Goal: Communication & Community: Answer question/provide support

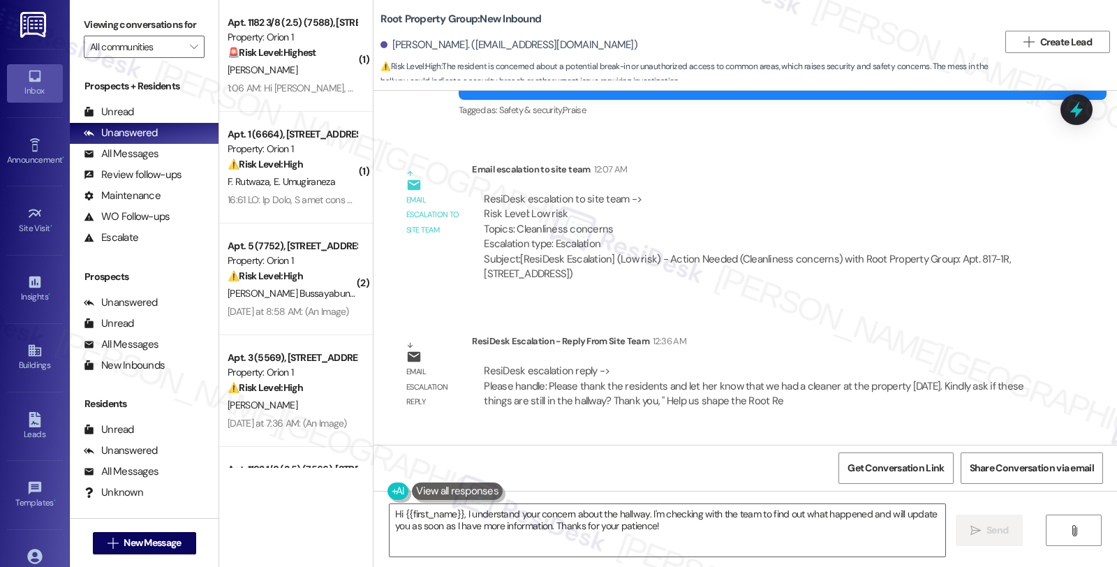
scroll to position [1873, 0]
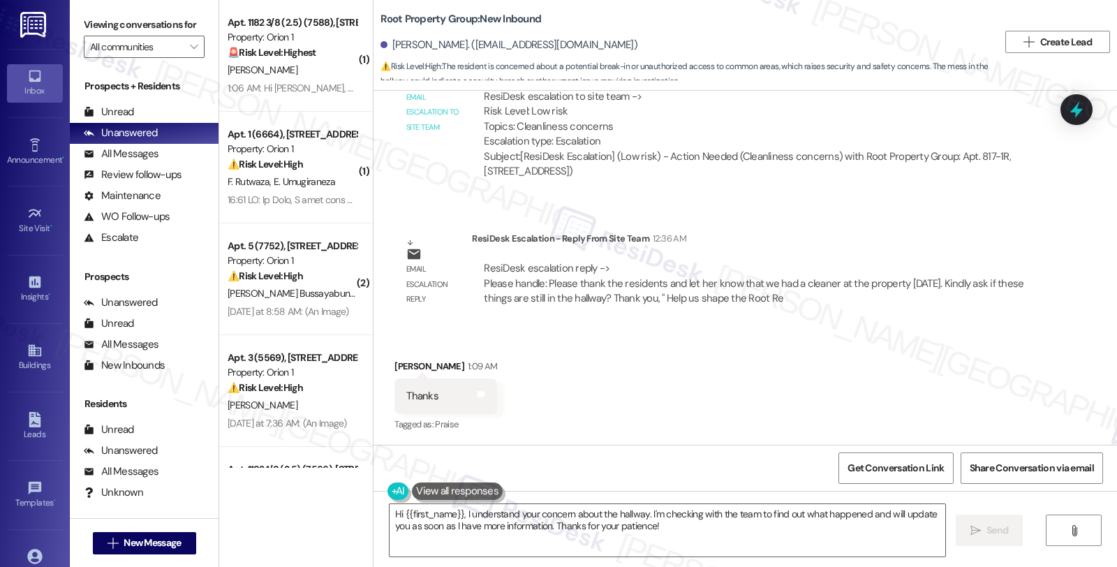
click at [963, 392] on div "Received via SMS Alayna Roberts 1:09 AM Thanks Tags and notes Tagged as: Praise…" at bounding box center [746, 386] width 744 height 118
click at [609, 531] on textarea "Hi {{first_name}}, I understand your concern about the hallway. I'm checking wi…" at bounding box center [668, 530] width 556 height 52
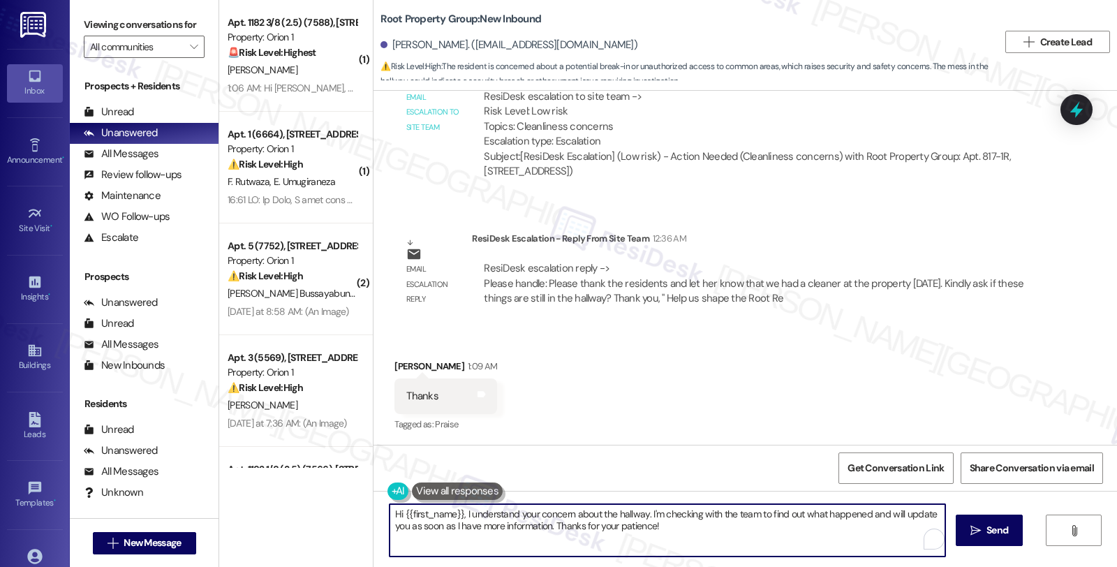
drag, startPoint x: 686, startPoint y: 529, endPoint x: 339, endPoint y: 494, distance: 348.7
click at [339, 494] on div "( 1 ) Apt. 1182 3/8 (2.5) (7588), 1180 W 37th Pl Property: Orion 1 🚨 Risk Level…" at bounding box center [668, 283] width 898 height 567
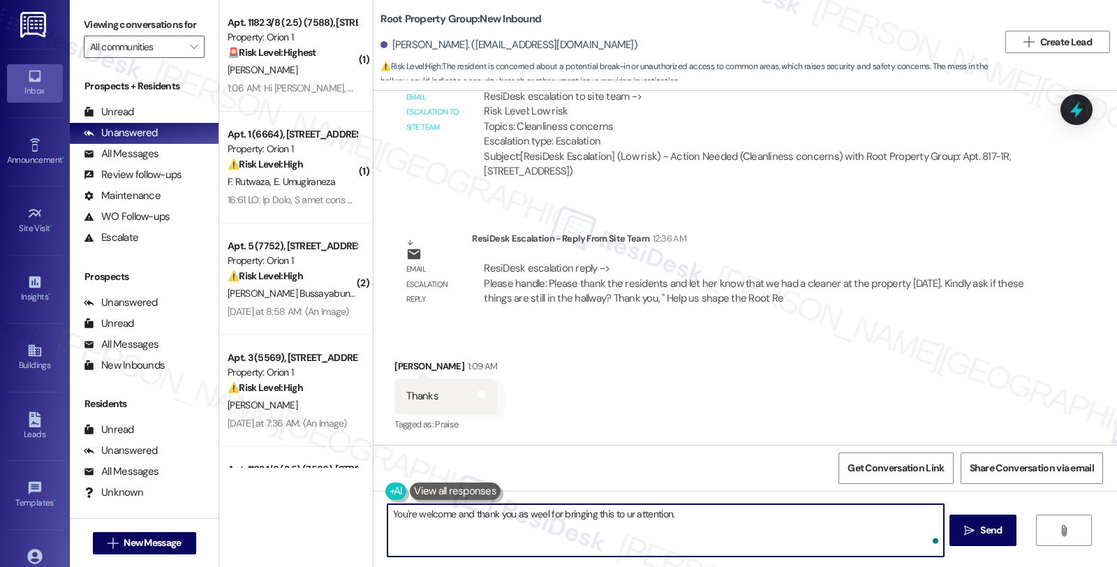
paste textarea "Please thank the residents and let her know that we had a cleaner at the proper…"
click at [621, 515] on textarea "You're welcome and thank you as weel for bringing this to ur attention. Please …" at bounding box center [665, 530] width 556 height 52
click at [670, 512] on textarea "You're welcome, and thank you as well for bringing this to our attention. Pleas…" at bounding box center [665, 530] width 556 height 52
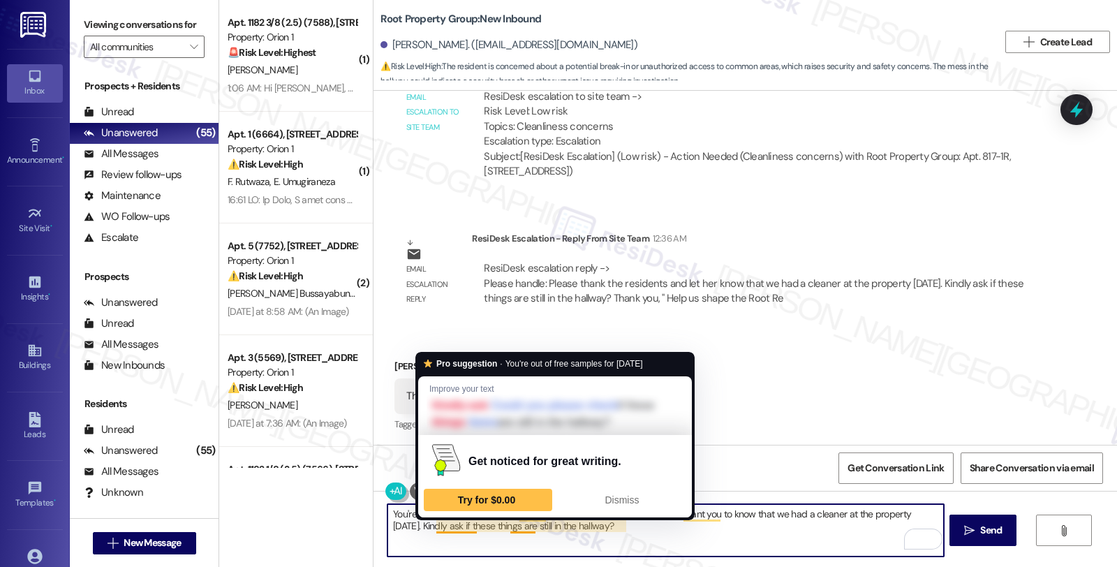
click at [428, 524] on textarea "You're welcome, and thank you as well for bringing this to our attention. I wan…" at bounding box center [665, 530] width 556 height 52
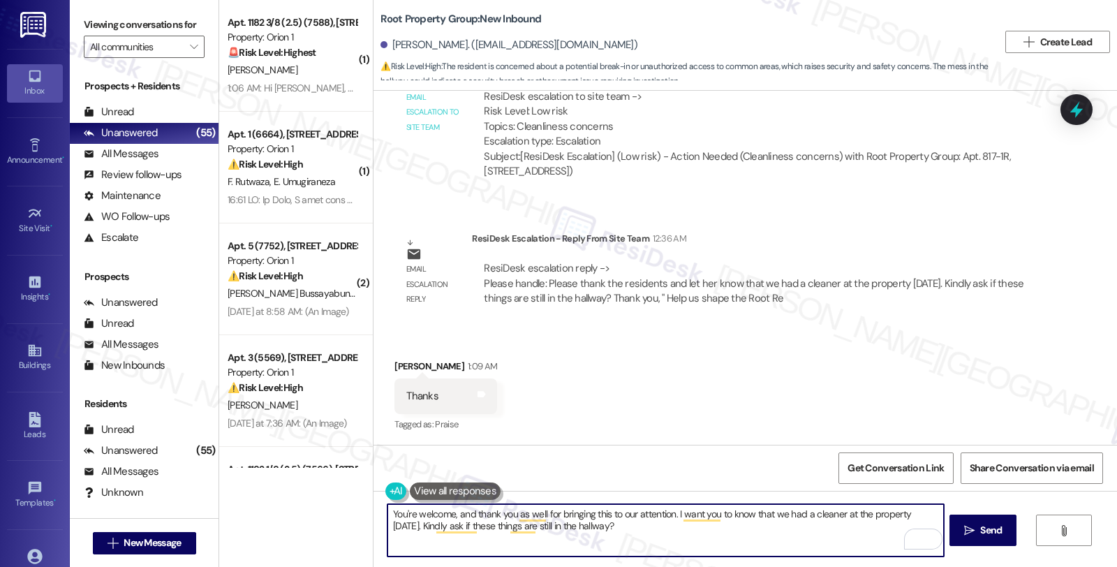
click at [686, 527] on textarea "You're welcome, and thank you as well for bringing this to our attention. I wan…" at bounding box center [665, 530] width 556 height 52
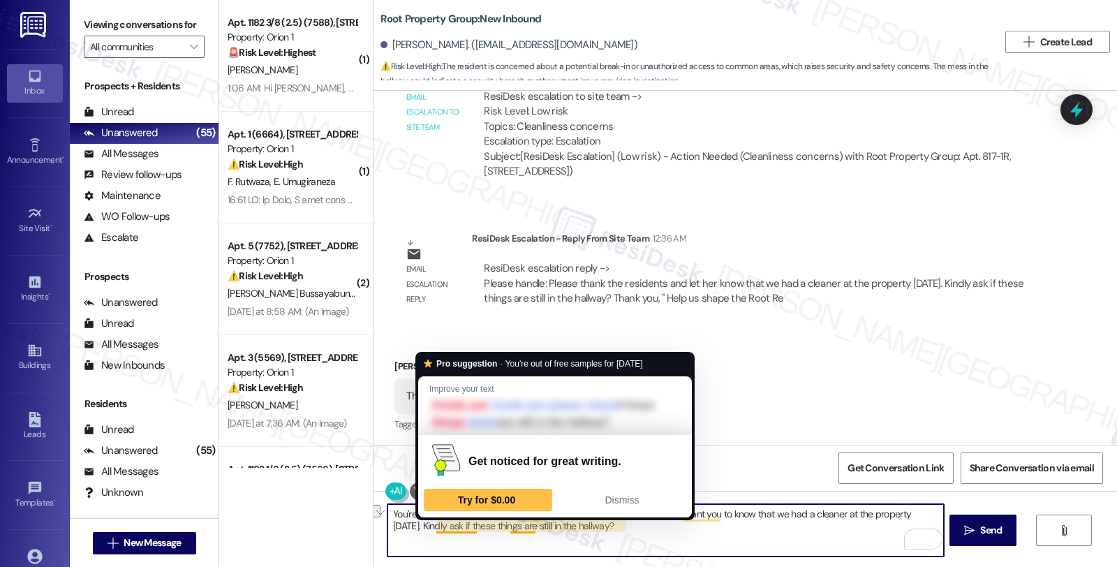
click at [428, 524] on textarea "You're welcome, and thank you as well for bringing this to our attention. I wan…" at bounding box center [665, 530] width 556 height 52
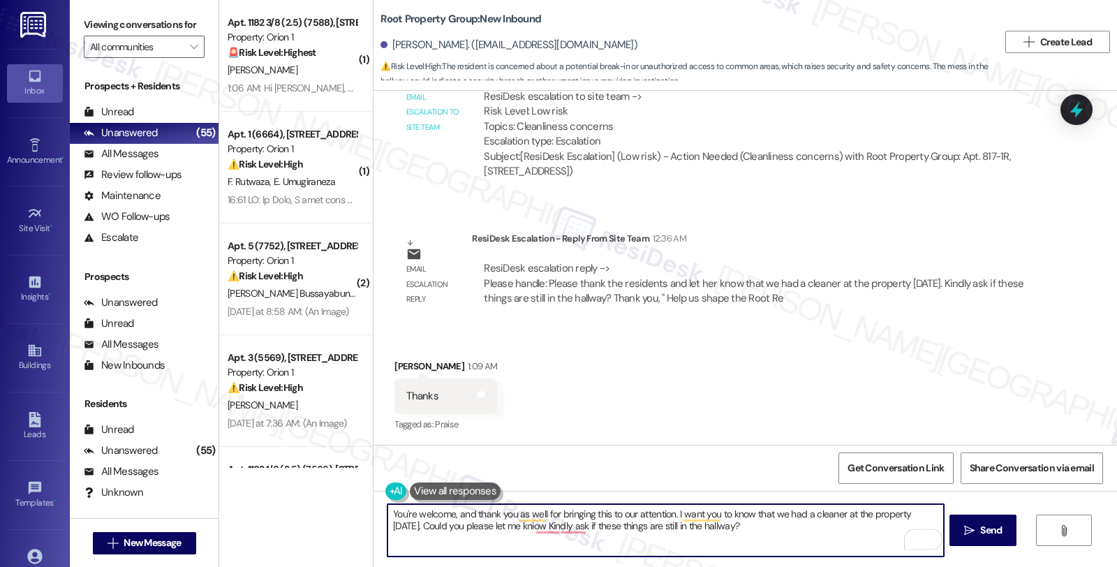
click at [515, 527] on textarea "You're welcome, and thank you as well for bringing this to our attention. I wan…" at bounding box center [665, 530] width 556 height 52
click at [612, 524] on textarea "You're welcome, and thank you as well for bringing this to our attention. I wan…" at bounding box center [665, 530] width 556 height 52
click at [729, 524] on textarea "You're welcome, and thank you as well for bringing this to our attention. I wan…" at bounding box center [665, 530] width 556 height 52
type textarea "You're welcome, and thank you as well for bringing this to our attention. I wan…"
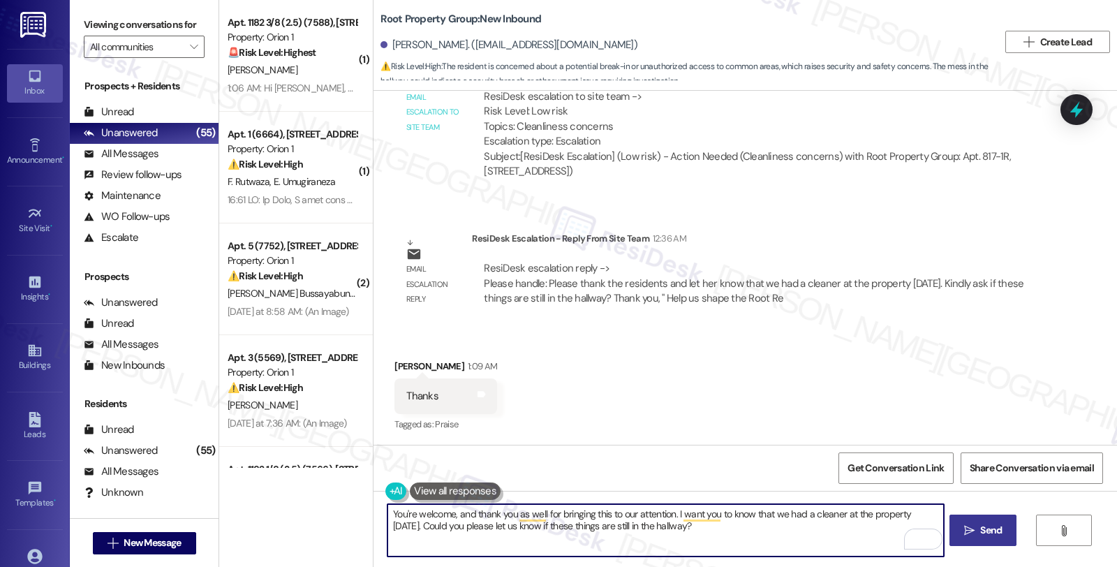
click at [982, 525] on span "Send" at bounding box center [991, 530] width 22 height 15
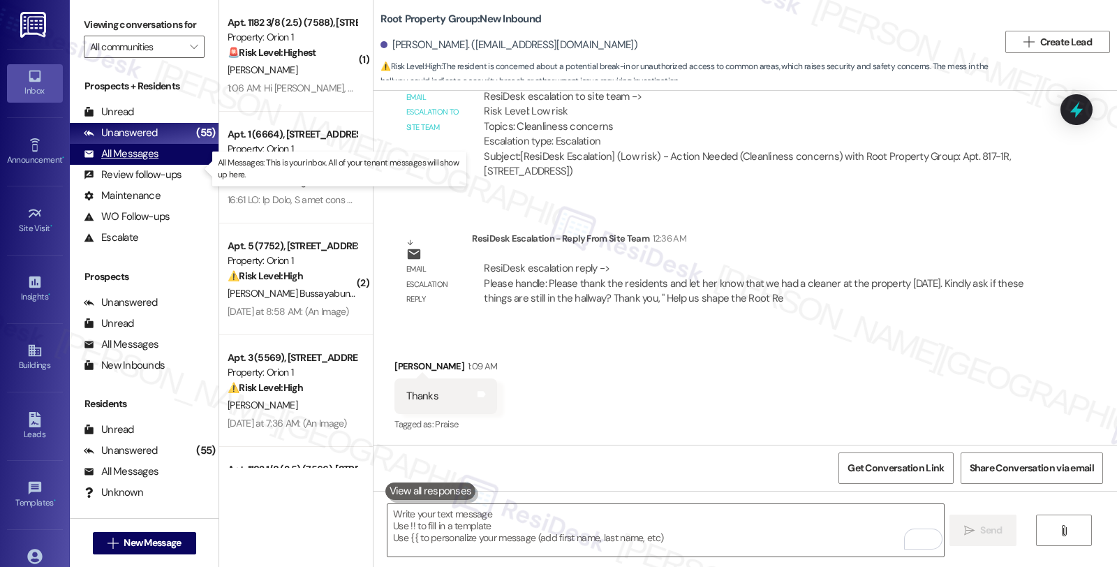
click at [156, 161] on div "All Messages" at bounding box center [121, 154] width 75 height 15
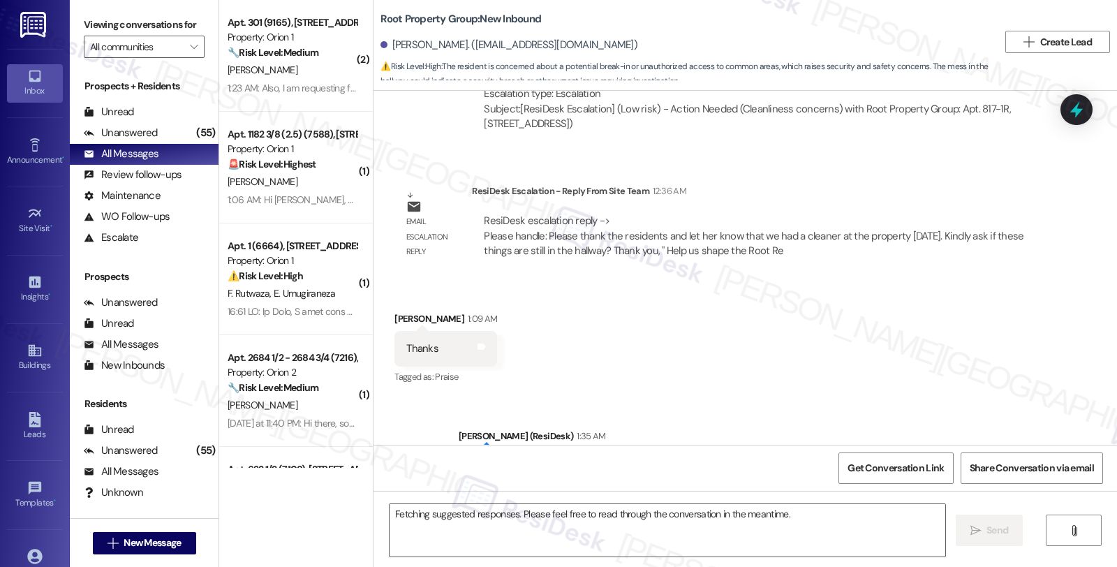
scroll to position [2006, 0]
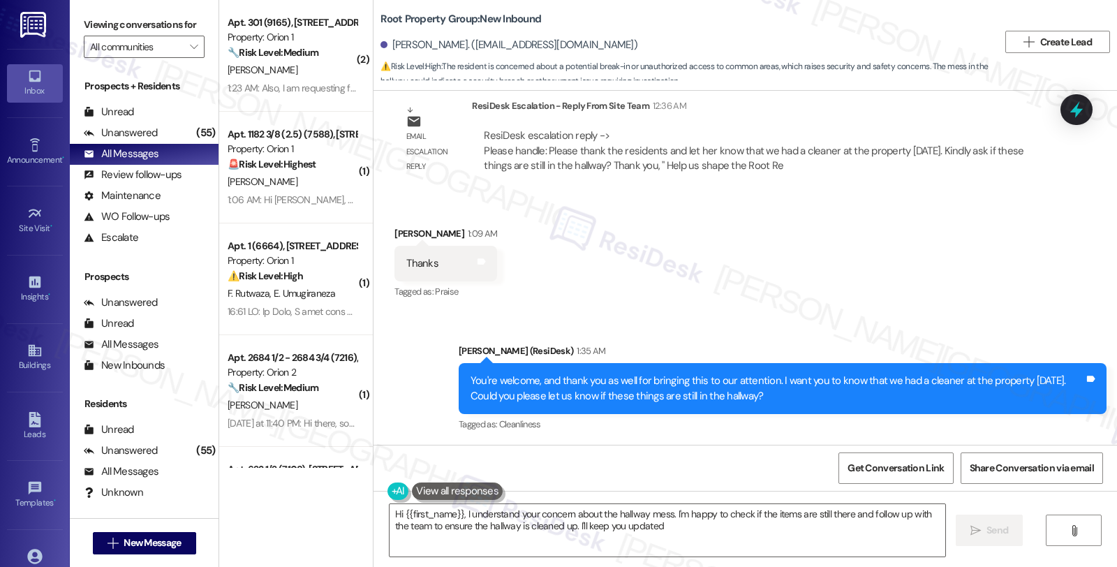
type textarea "Hi {{first_name}}, I understand your concern about the hallway mess. I'm happy …"
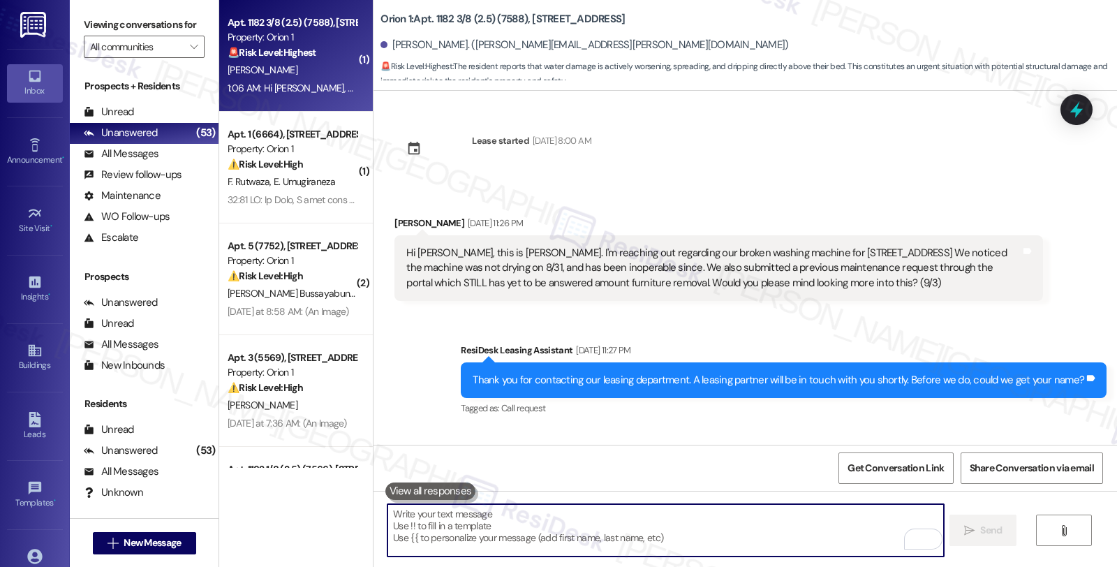
scroll to position [2805, 0]
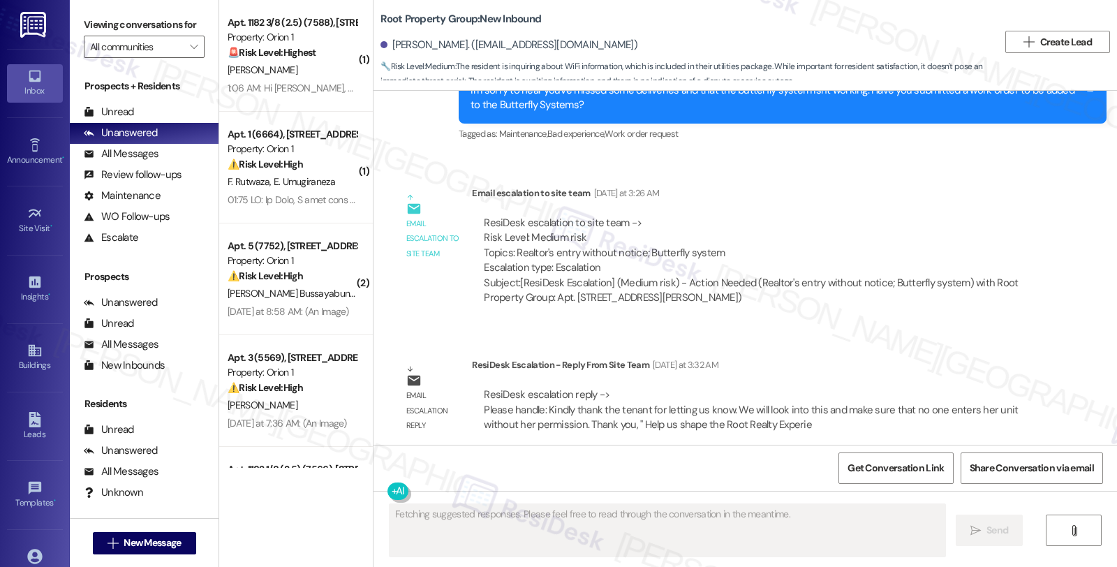
scroll to position [3146, 0]
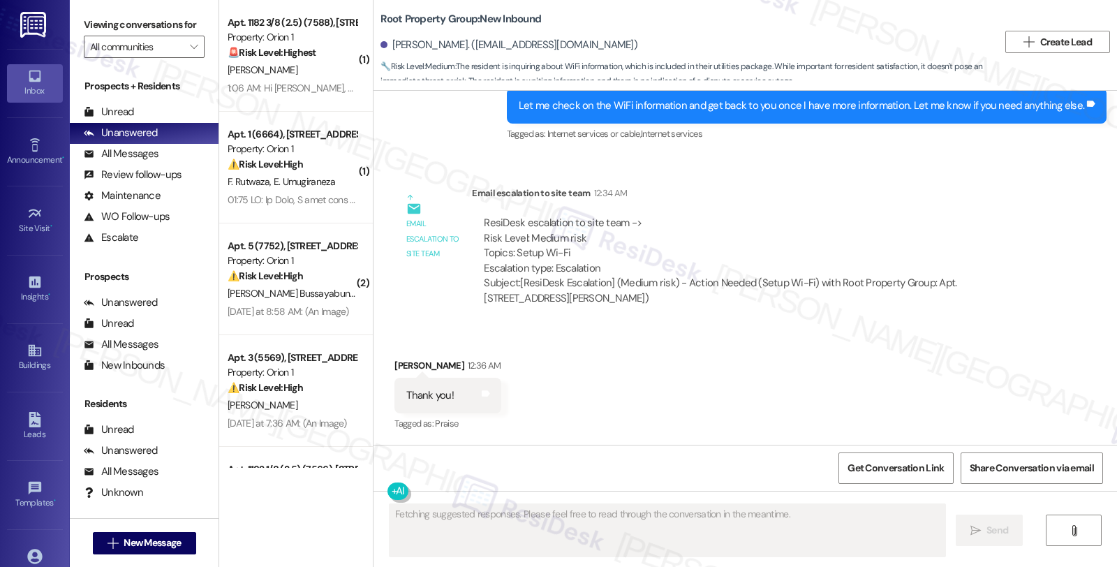
click at [980, 342] on div "Received via SMS [PERSON_NAME] 12:36 AM Thank you! Tags and notes Tagged as: Pr…" at bounding box center [746, 386] width 744 height 118
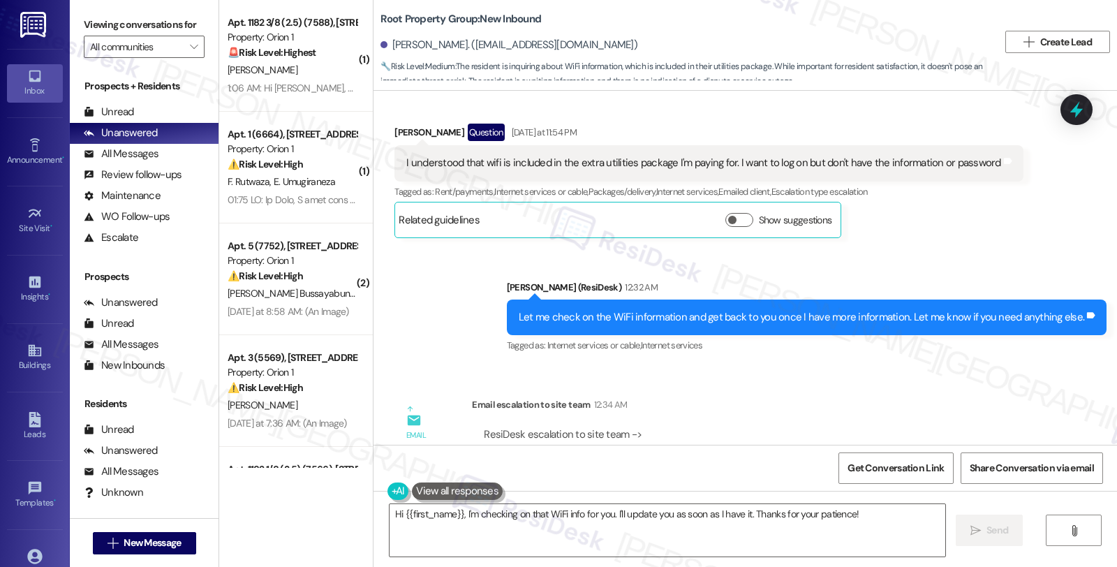
scroll to position [3118, 0]
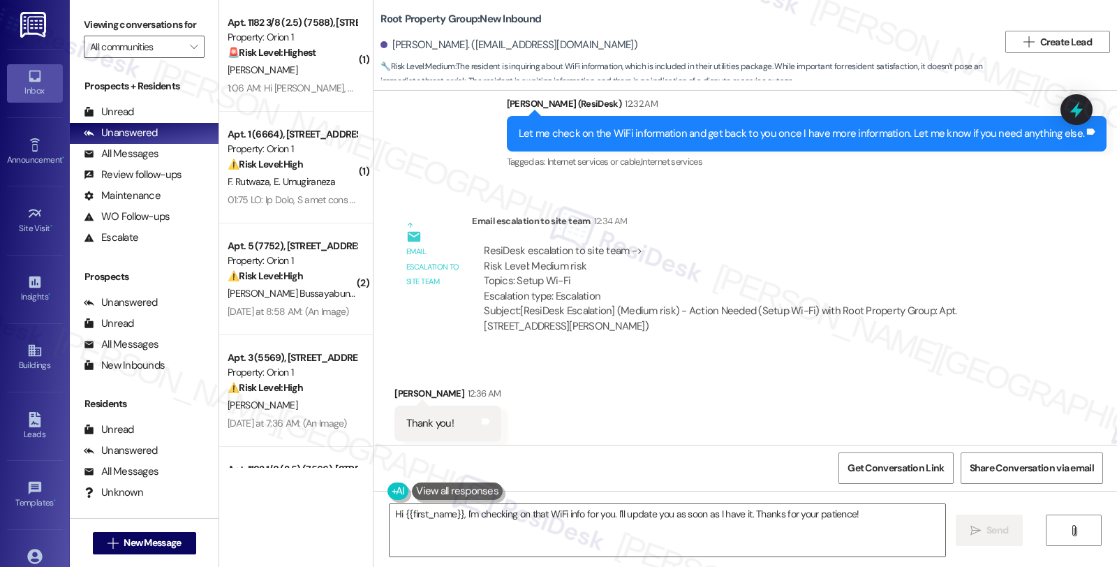
click at [394, 389] on div "Jocelyn Telles 12:36 AM" at bounding box center [447, 396] width 106 height 20
click at [390, 517] on textarea "Hi {{first_name}}, I'm checking on that WiFi info for you. I'll update you as s…" at bounding box center [668, 530] width 556 height 52
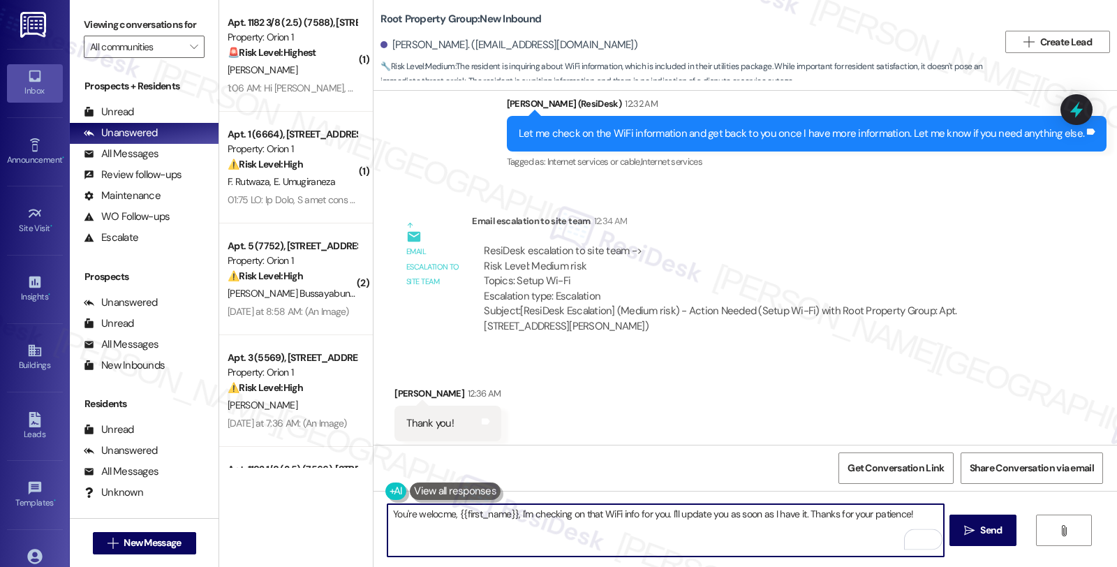
click at [508, 513] on textarea "You're welocme, {{first_name}}, I'm checking on that WiFi info for you. I'll up…" at bounding box center [665, 530] width 556 height 52
paste textarea "Kindly ask the tenant to check the router in her unit, as that is where the Wi-…"
click at [654, 511] on textarea "You're welcome, {{first_name}}. I'd like to give you an update. Kindly ask the …" at bounding box center [665, 530] width 556 height 52
click at [722, 513] on textarea "You're welcome, {{first_name}}. I'd like to give you an update. Kindly ask the …" at bounding box center [665, 530] width 556 height 52
click at [734, 512] on textarea "You're welcome, {{first_name}}. I'd like to give you an update. Kindly check th…" at bounding box center [665, 530] width 556 height 52
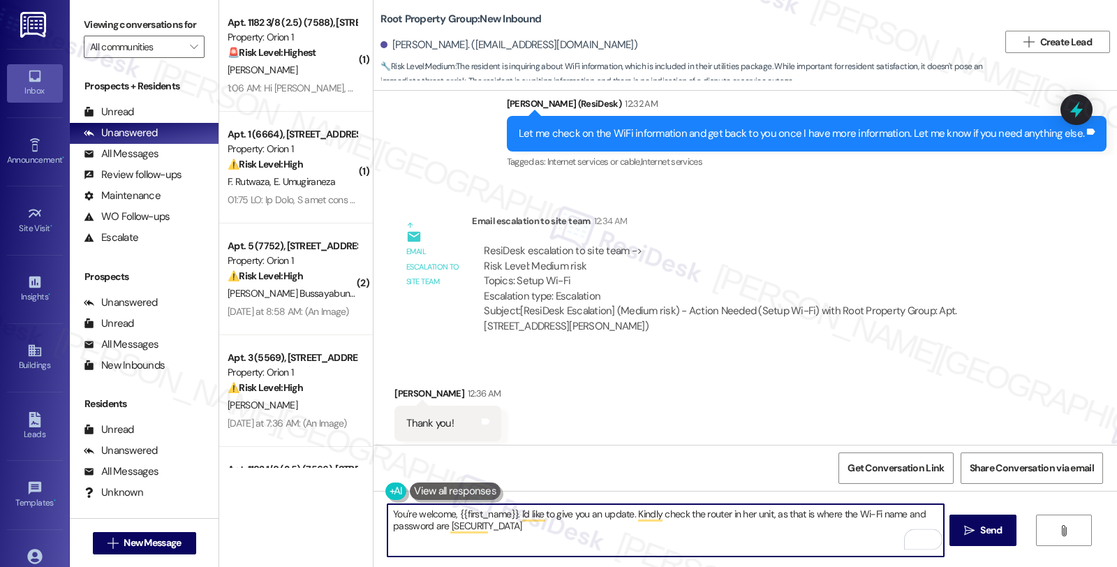
click at [734, 512] on textarea "You're welcome, {{first_name}}. I'd like to give you an update. Kindly check th…" at bounding box center [665, 530] width 556 height 52
click at [494, 534] on textarea "You're welcome, {{first_name}}. I'd like to give you an update. Kindly check th…" at bounding box center [665, 530] width 556 height 52
click at [783, 529] on textarea "You're welcome, {{first_name}}. I'd like to give you an update. Kindly check th…" at bounding box center [665, 530] width 556 height 52
click at [577, 533] on textarea "You're welcome, {{first_name}}. I'd like to give you an update. Kindly check th…" at bounding box center [665, 530] width 556 height 52
click at [547, 529] on textarea "You're welcome, {{first_name}}. I'd like to give you an update. Kindly check th…" at bounding box center [665, 530] width 556 height 52
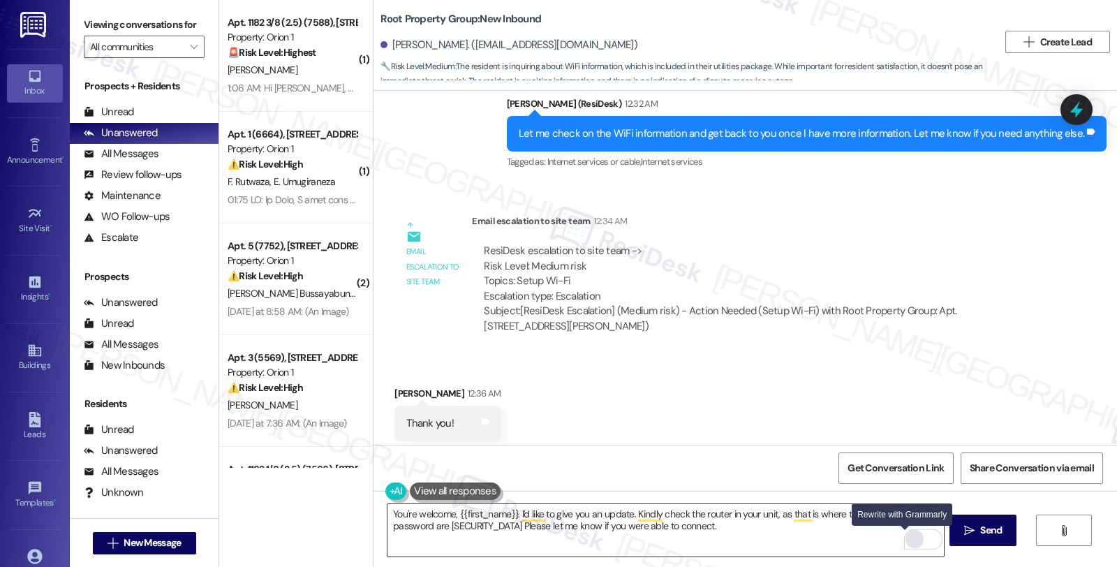
click at [907, 541] on div "Rewrite with Grammarly" at bounding box center [914, 539] width 15 height 16
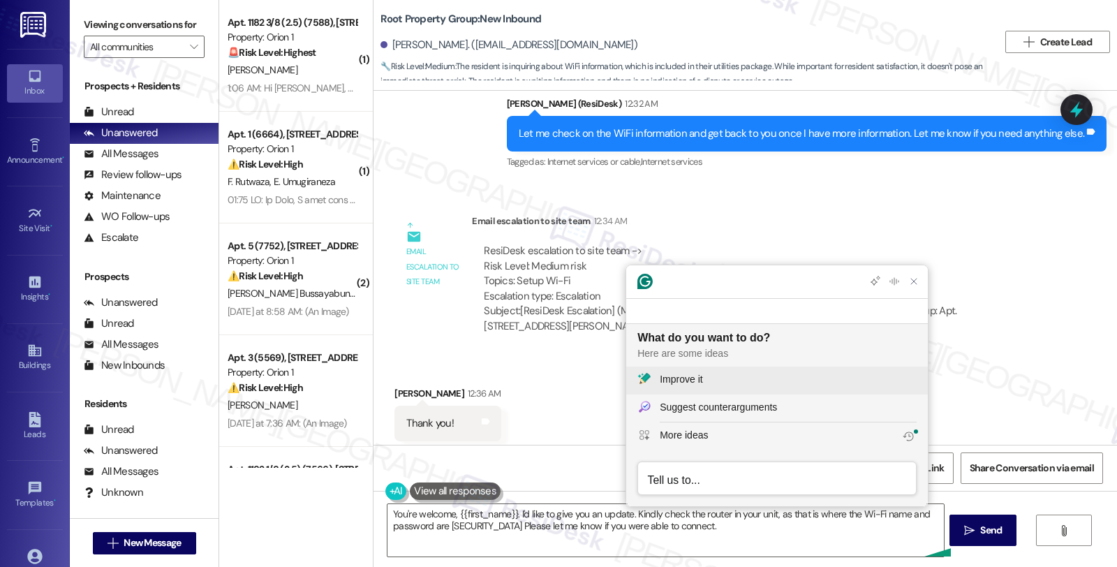
scroll to position [0, 0]
click at [737, 373] on div "Improve it" at bounding box center [788, 379] width 257 height 15
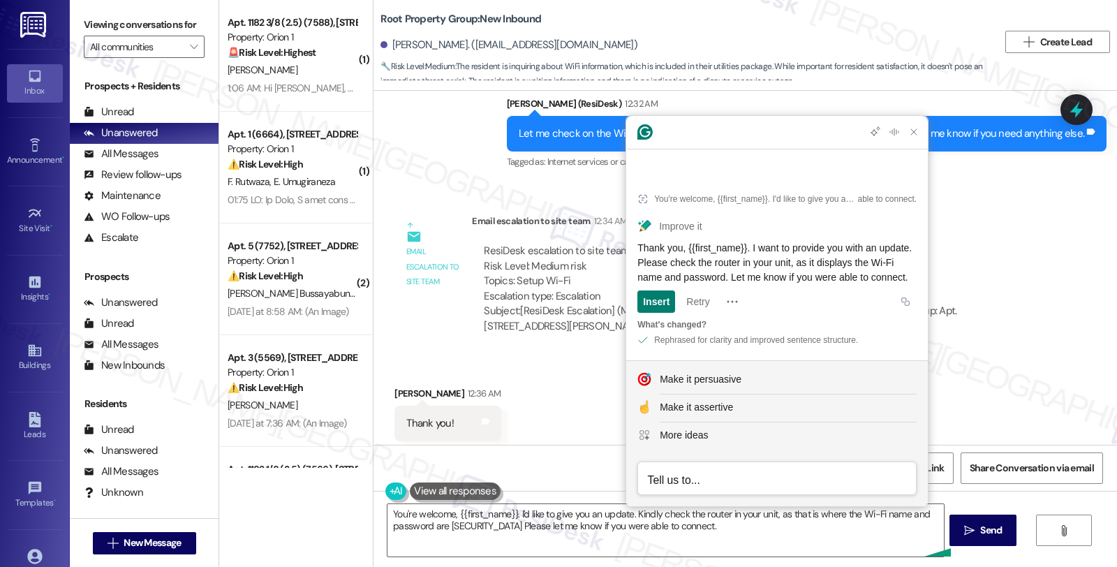
drag, startPoint x: 736, startPoint y: 276, endPoint x: 628, endPoint y: 237, distance: 114.2
click at [628, 237] on article "You're welcome, {{first_name}}. I'd like to give you an update. Kindly check th…" at bounding box center [777, 267] width 302 height 186
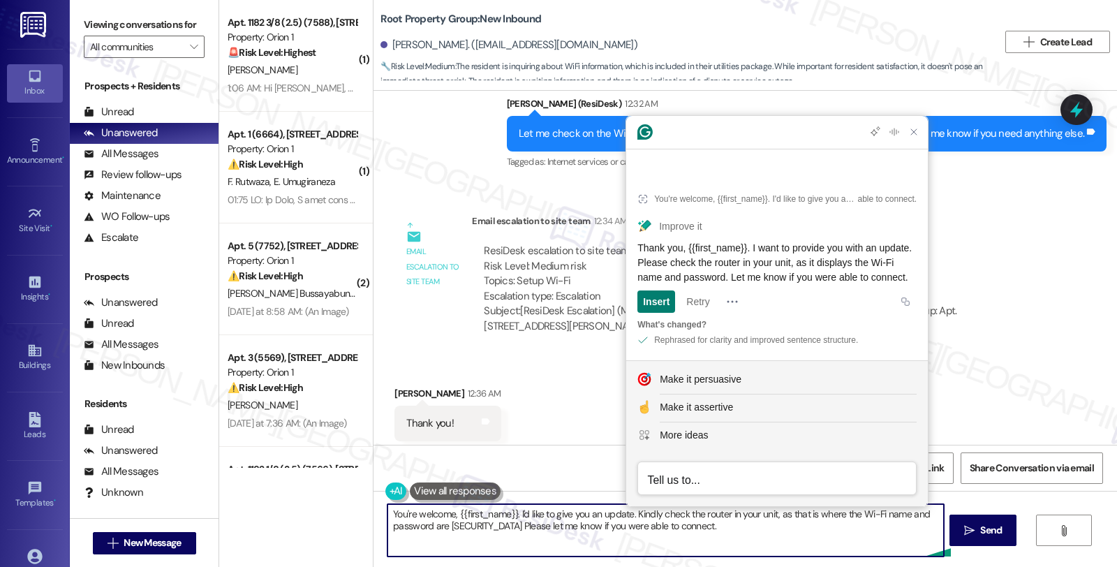
click at [591, 536] on textarea "You're welcome, {{first_name}}. I'd like to give you an update. Kindly check th…" at bounding box center [665, 530] width 556 height 52
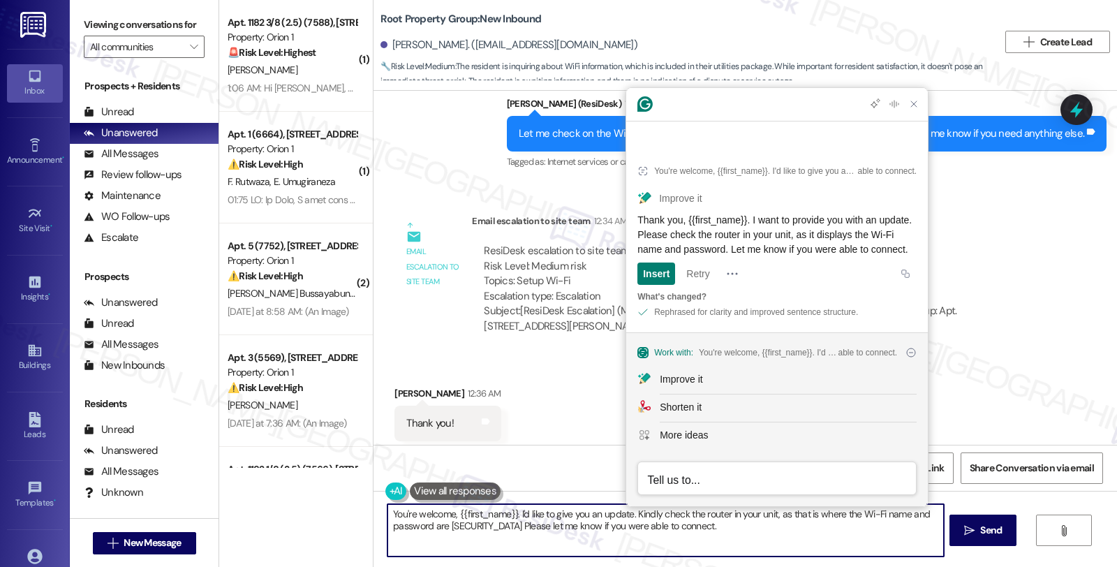
paste textarea "Thank you, {{first_name}}. I want to provide you with an update. Please check t…"
click at [696, 538] on textarea "Thank you, {{first_name}}. I want to provide you with an update. Please check t…" at bounding box center [665, 530] width 556 height 52
type textarea "Thank you, {{first_name}}. I want to provide you with an update. Please check t…"
click at [990, 533] on span "Send" at bounding box center [991, 530] width 22 height 15
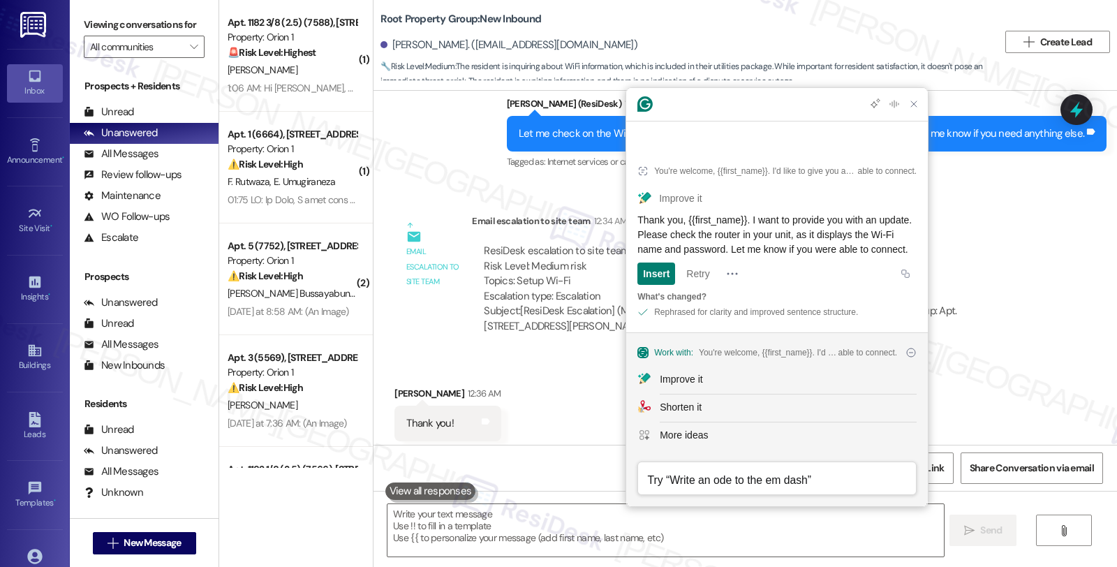
click at [1096, 175] on div "Sent via SMS Sarah (ResiDesk) 12:32 AM Let me check on the WiFi information and…" at bounding box center [806, 134] width 621 height 97
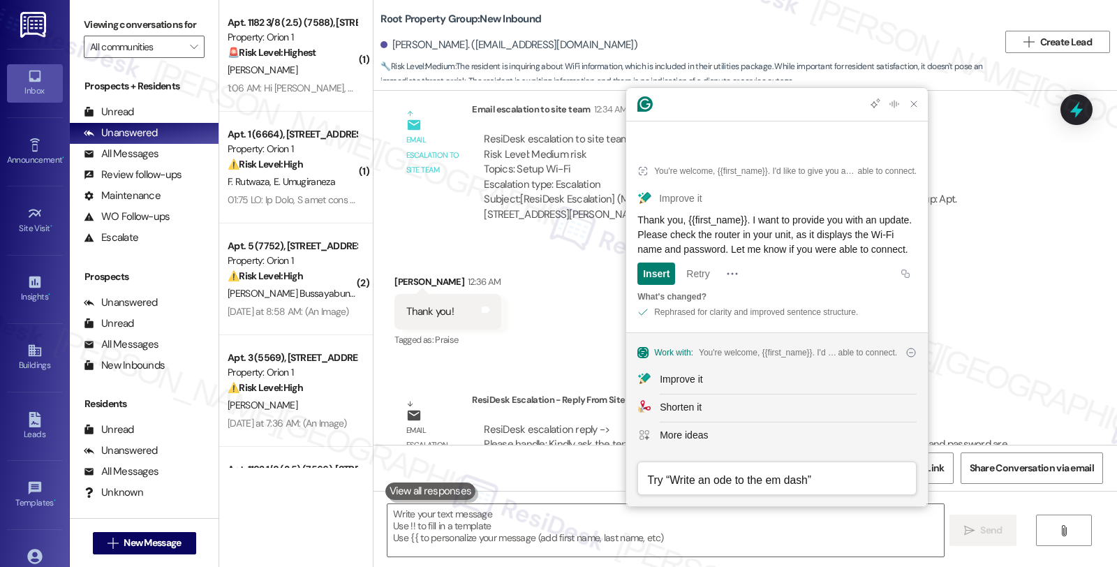
scroll to position [3273, 0]
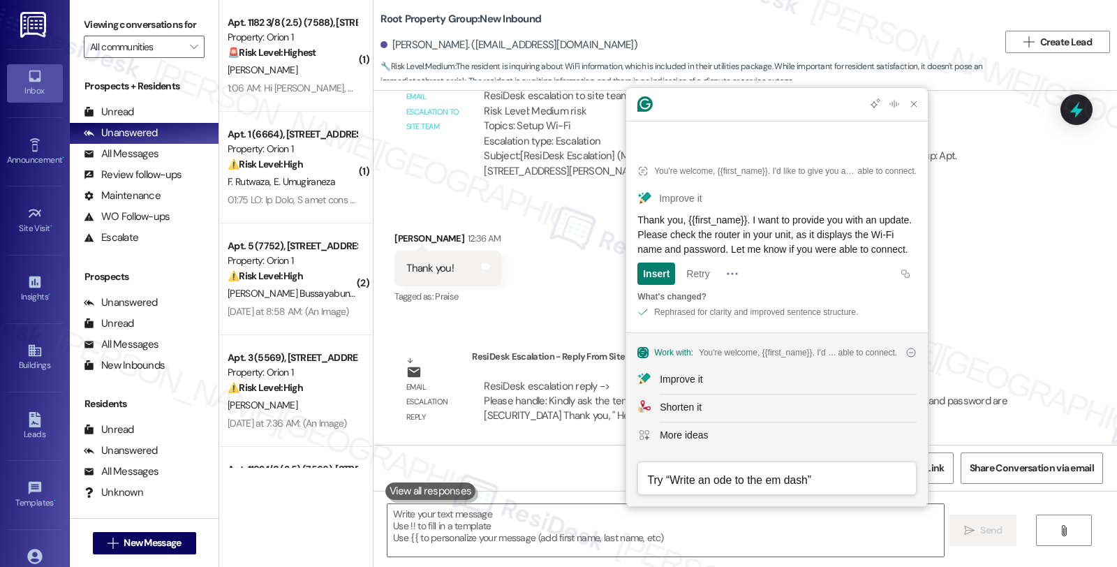
drag, startPoint x: 728, startPoint y: 255, endPoint x: 634, endPoint y: 203, distance: 106.9
click at [634, 203] on article "You're welcome, {{first_name}}. I'd like to give you an update. Kindly check th…" at bounding box center [777, 239] width 302 height 186
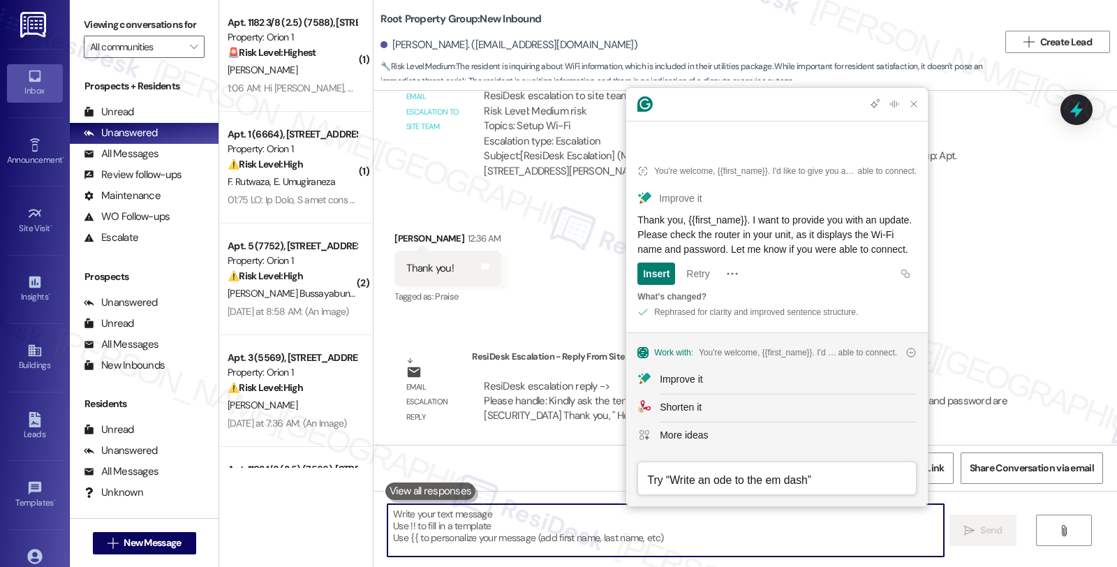
click at [556, 526] on textarea "To enrich screen reader interactions, please activate Accessibility in Grammarl…" at bounding box center [665, 530] width 556 height 52
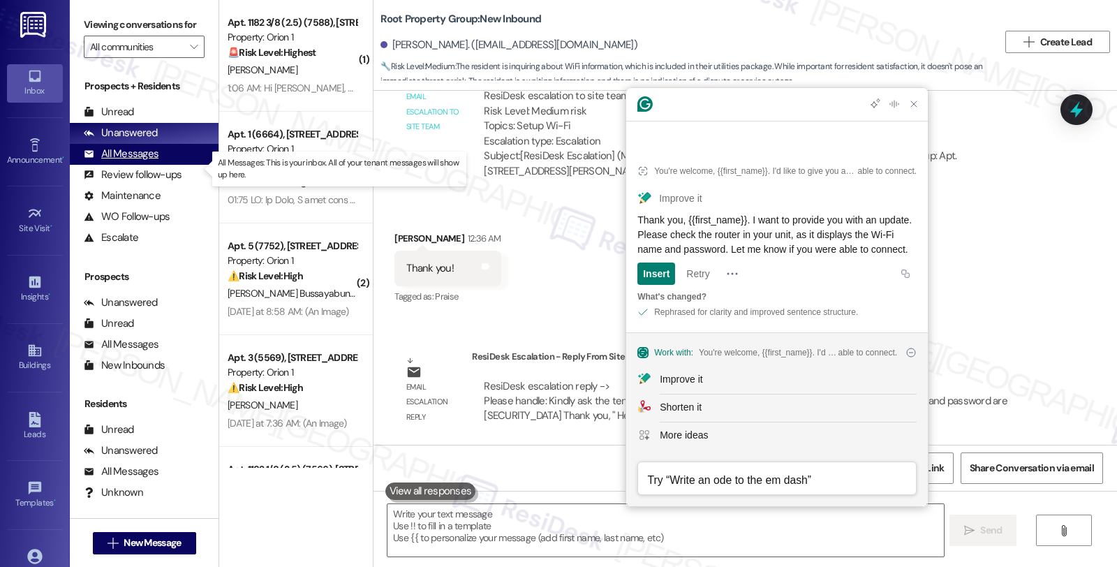
click at [142, 161] on div "All Messages" at bounding box center [121, 154] width 75 height 15
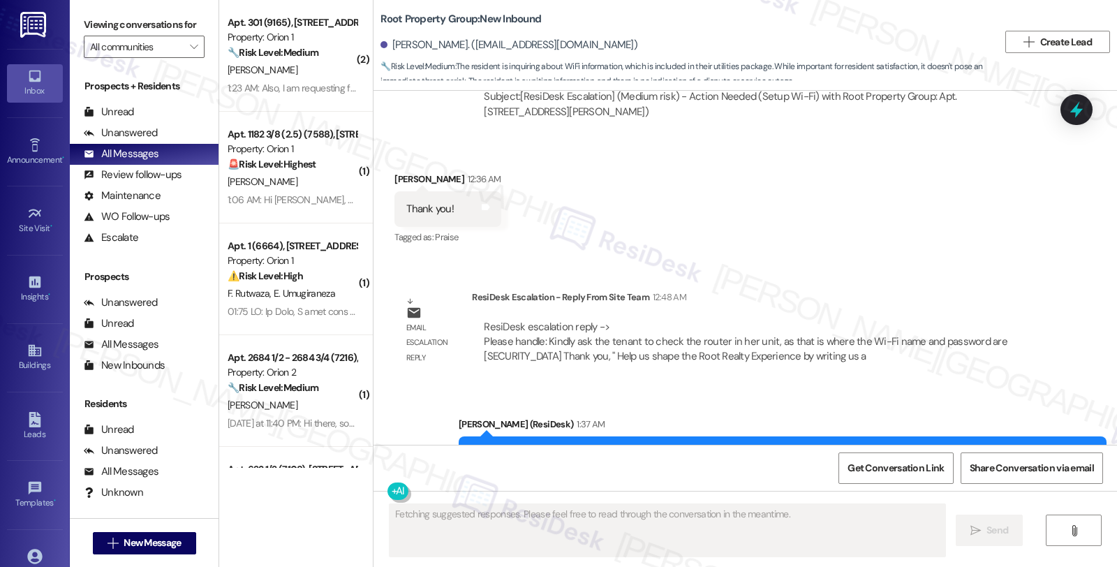
scroll to position [3406, 0]
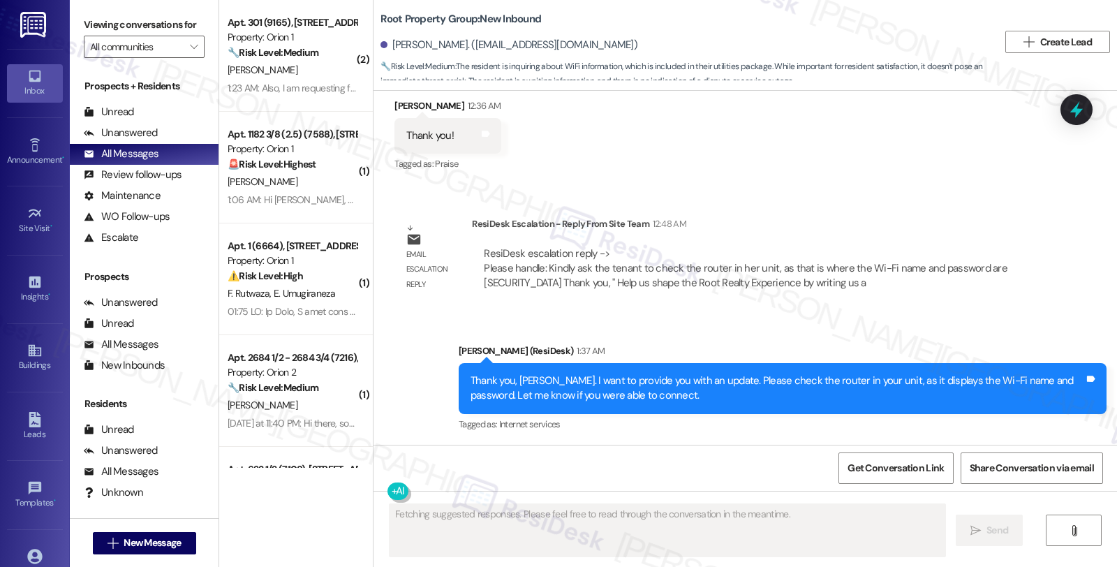
click at [926, 170] on div "Received via SMS Jocelyn Telles 12:36 AM Thank you! Tags and notes Tagged as: P…" at bounding box center [746, 126] width 744 height 118
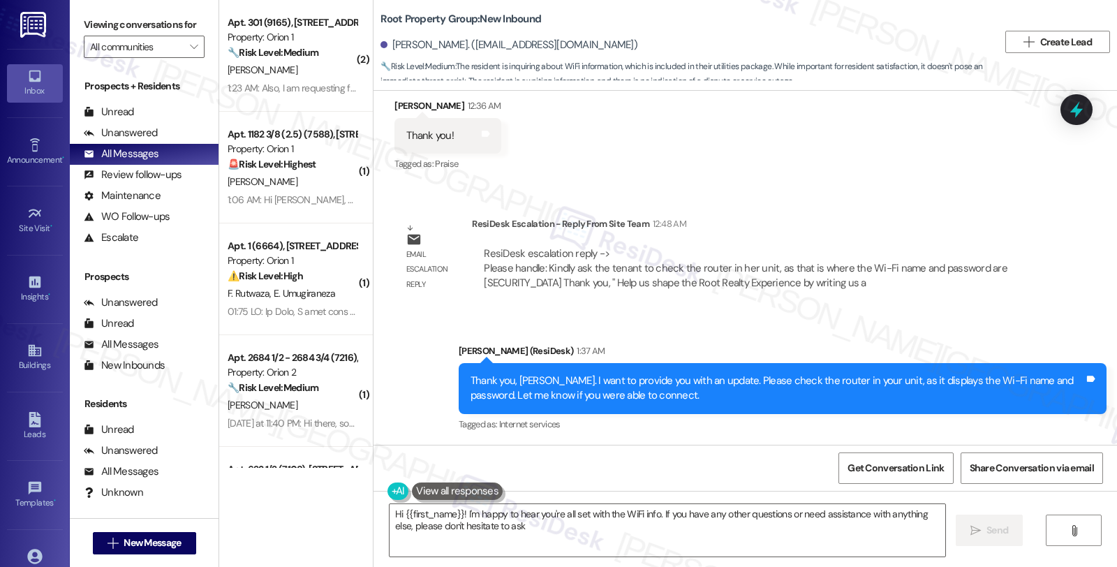
type textarea "Hi {{first_name}}! I'm happy to hear you're all set with the WiFi info. If you …"
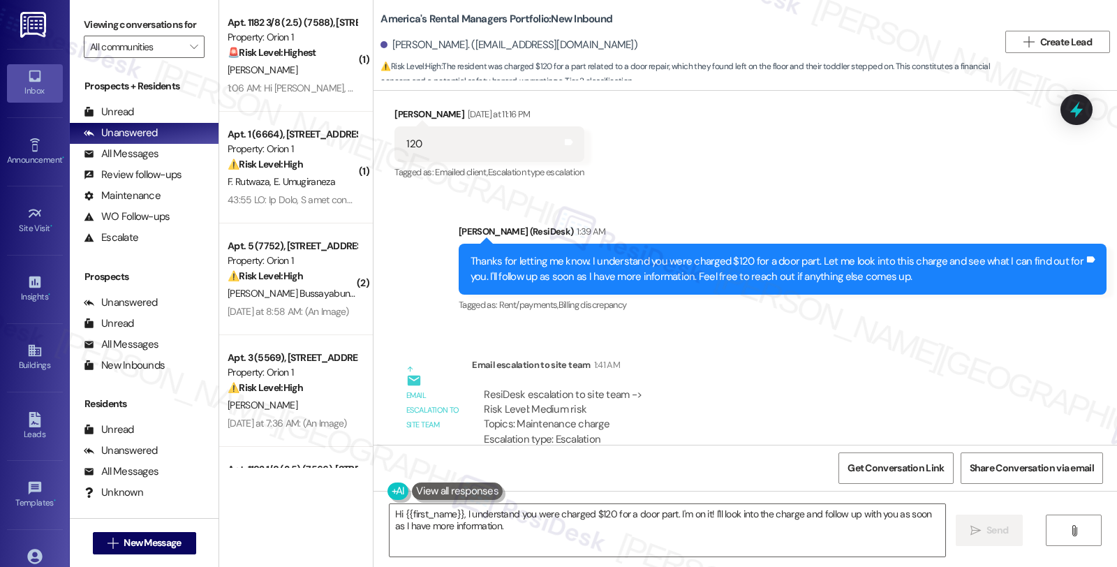
scroll to position [1600, 0]
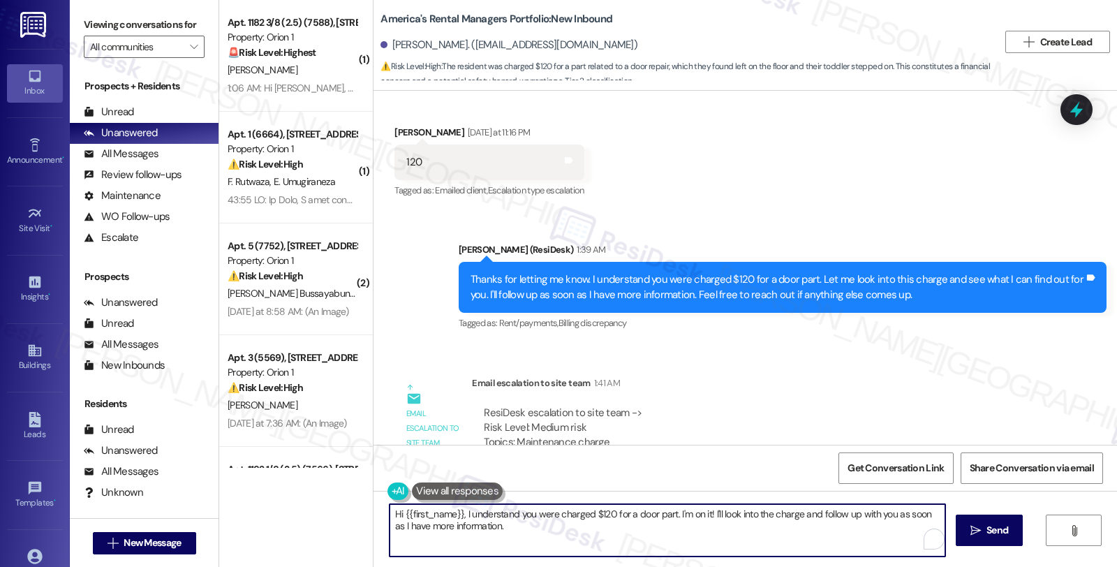
drag, startPoint x: 457, startPoint y: 512, endPoint x: 501, endPoint y: 525, distance: 45.7
click at [501, 525] on textarea "Hi {{first_name}}, I understand you were charged $120 for a door part. I'm on i…" at bounding box center [668, 530] width 556 height 52
paste textarea "This tenant has 2 tenant charges 1)Tenant charged $120 for a missed appointment…"
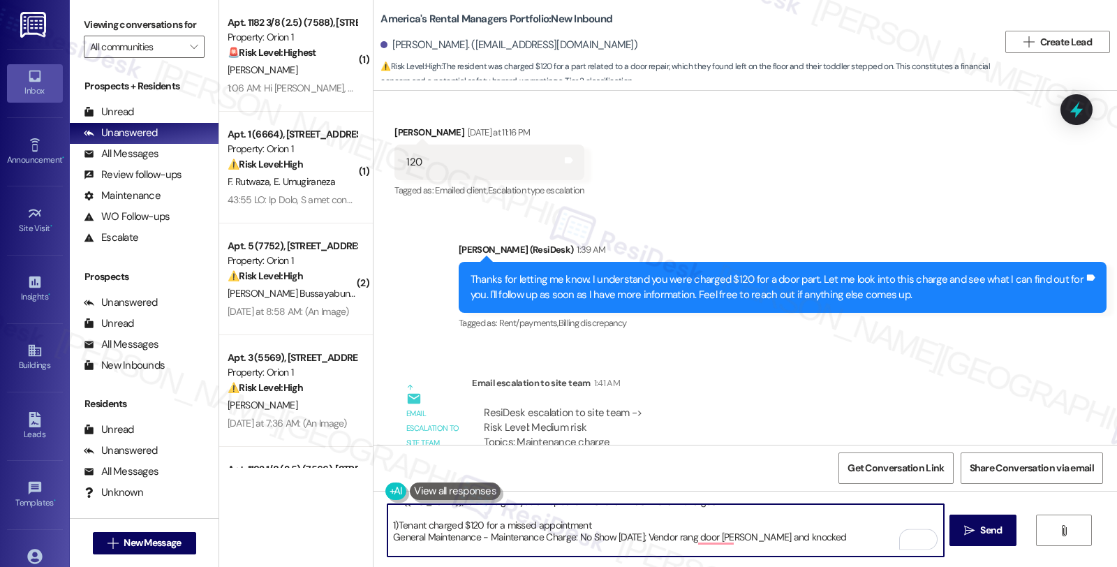
scroll to position [0, 0]
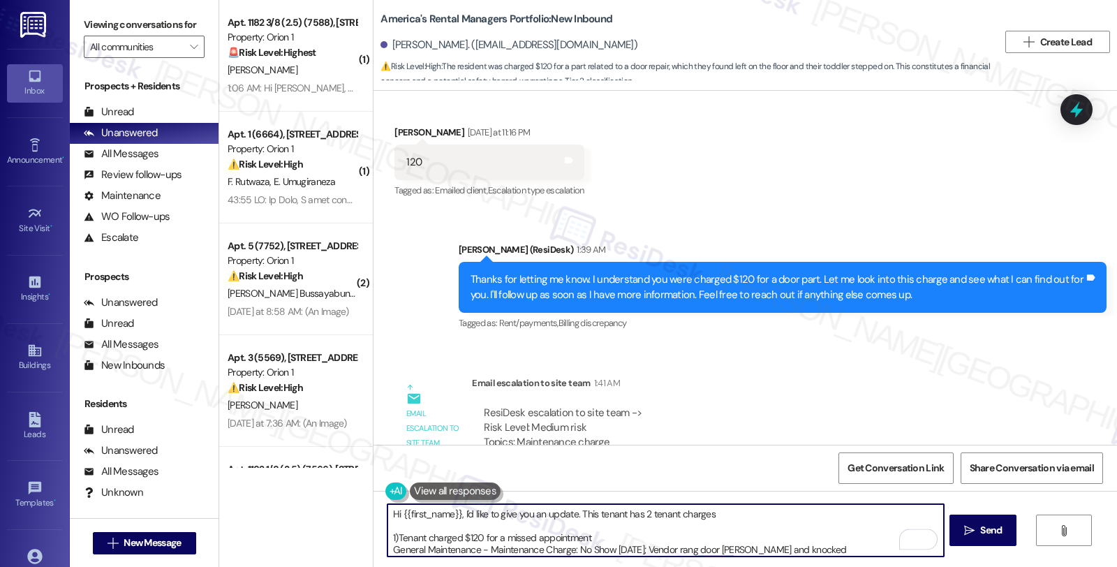
click at [574, 512] on textarea "Hi {{first_name}}, I'd like to give you an update. This tenant has 2 tenant cha…" at bounding box center [665, 530] width 556 height 52
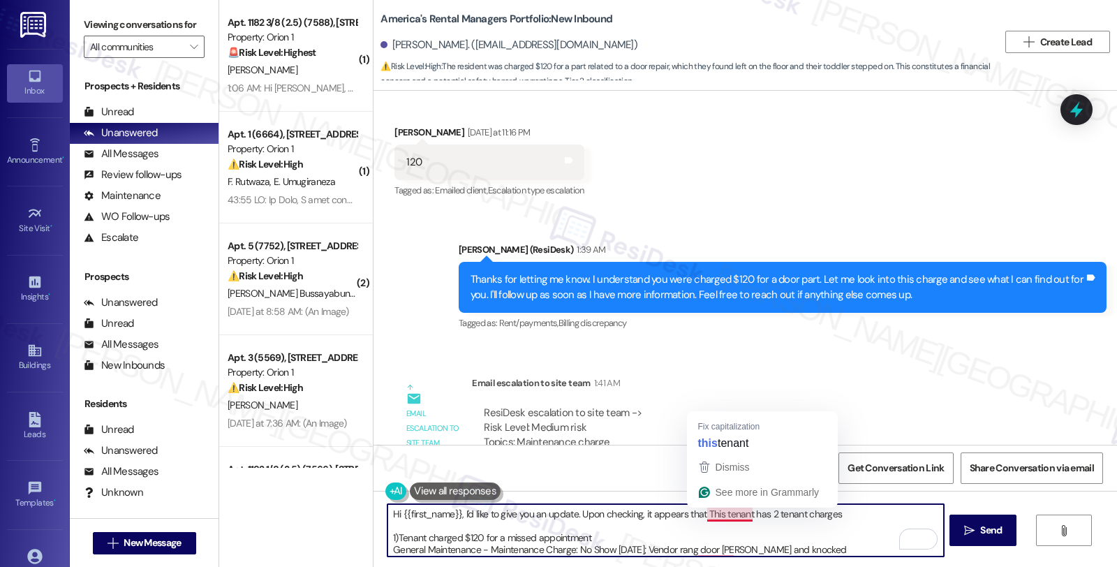
click at [699, 512] on textarea "Hi {{first_name}}, I'd like to give you an update. Upon checking, it appears th…" at bounding box center [665, 530] width 556 height 52
click at [391, 536] on textarea "Hi {{first_name}}, I'd like to give you an update. Upon checking, it appears th…" at bounding box center [665, 530] width 556 height 52
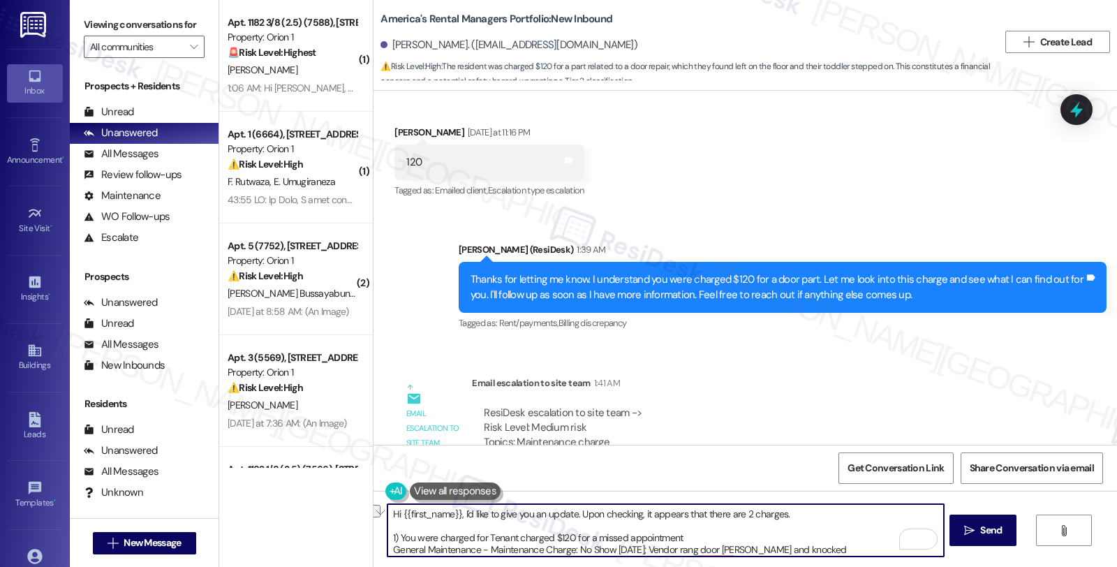
drag, startPoint x: 465, startPoint y: 536, endPoint x: 541, endPoint y: 533, distance: 76.2
click at [541, 533] on textarea "Hi {{first_name}}, I'd like to give you an update. Upon checking, it appears th…" at bounding box center [665, 530] width 556 height 52
click at [610, 538] on textarea "Hi {{first_name}}, I'd like to give you an update. Upon checking, it appears th…" at bounding box center [665, 530] width 556 height 52
drag, startPoint x: 393, startPoint y: 534, endPoint x: 442, endPoint y: 533, distance: 48.9
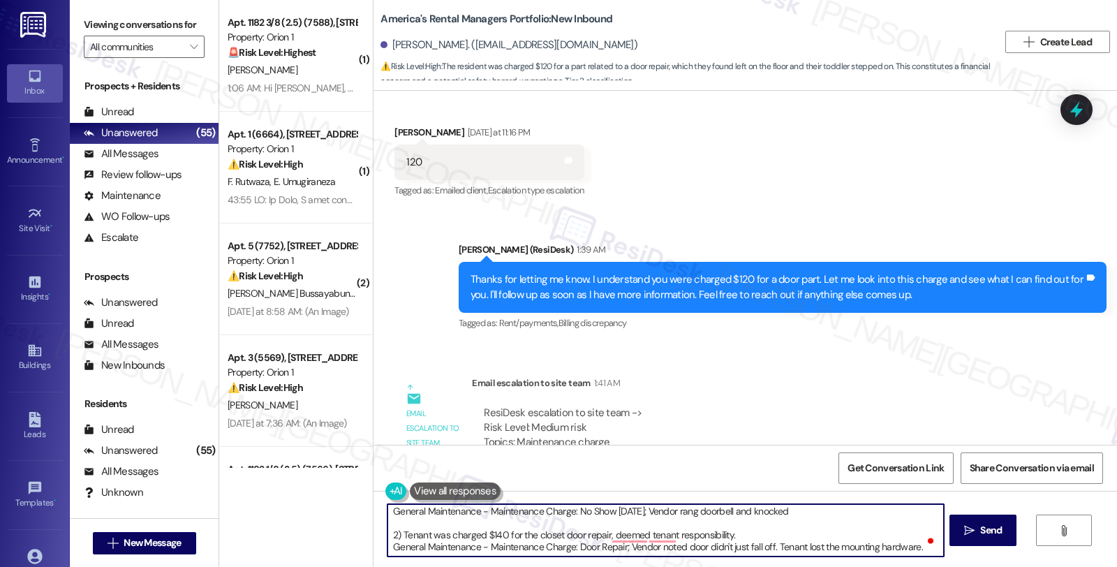
click at [442, 533] on textarea "Hi {{first_name}}, I'd like to give you an update. Upon checking, it appears th…" at bounding box center [665, 530] width 556 height 52
click at [915, 547] on textarea "Hi {{first_name}}, I'd like to give you an update. Upon checking, it appears th…" at bounding box center [665, 530] width 556 height 52
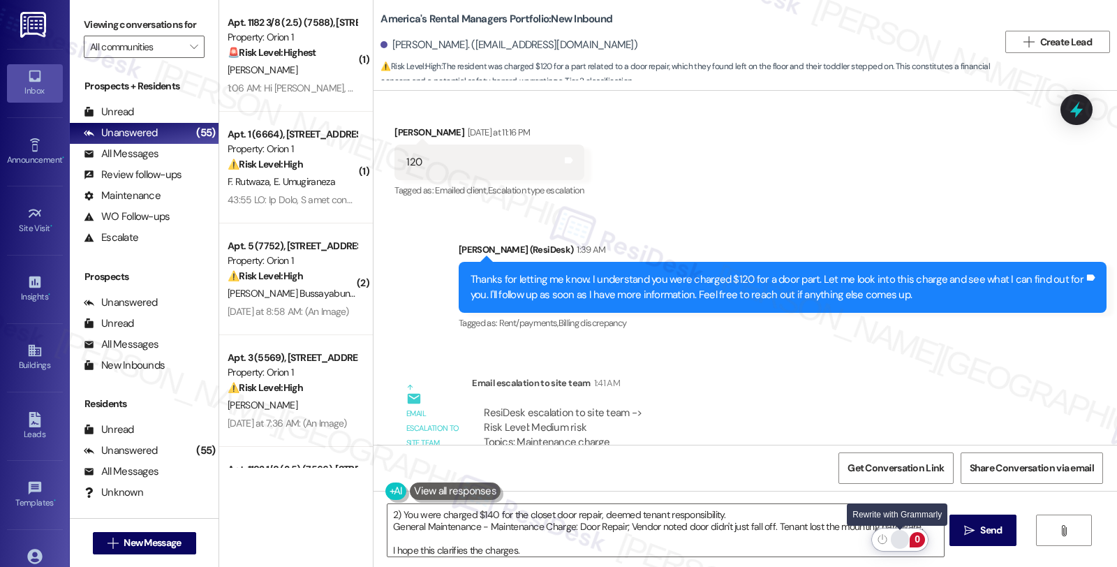
click at [899, 536] on div "Rewrite with Grammarly" at bounding box center [899, 539] width 15 height 16
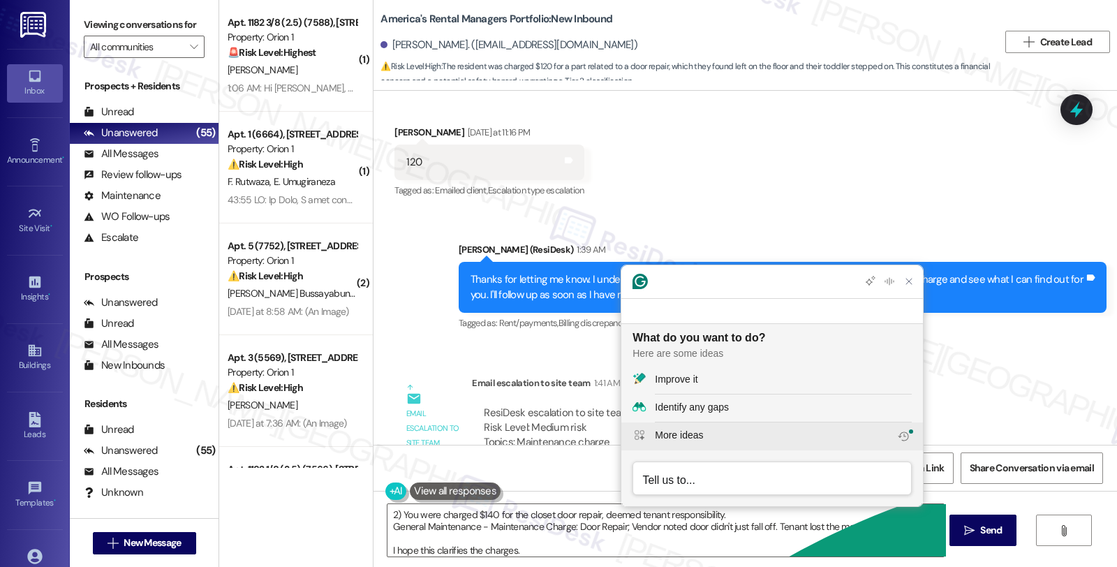
scroll to position [0, 0]
click at [590, 549] on textarea "Hi {{first_name}}, I'd like to give you an update. Upon checking, it appears th…" at bounding box center [665, 530] width 556 height 52
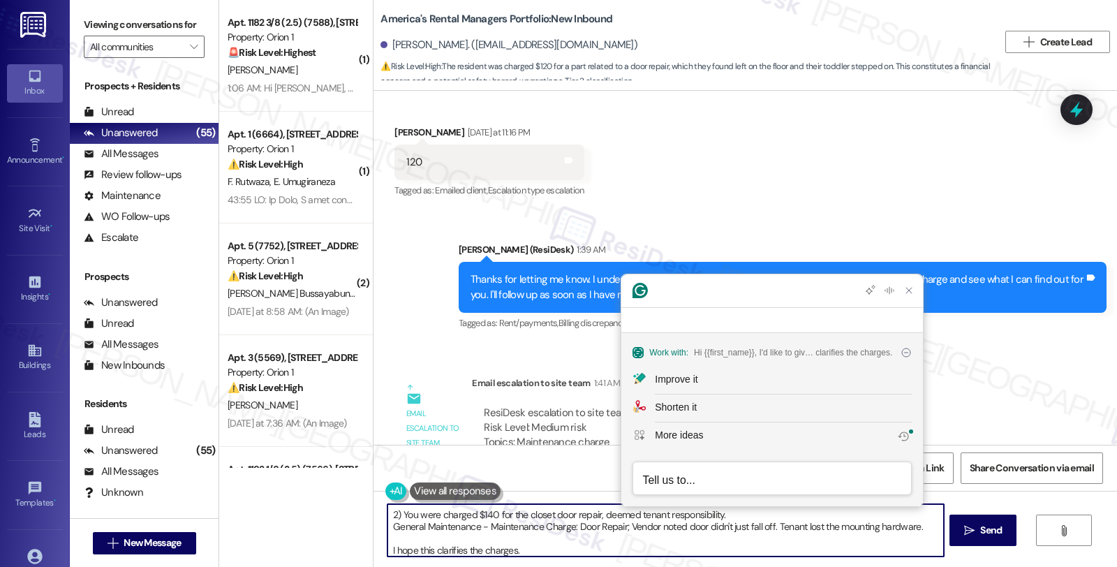
click at [550, 540] on textarea "Hi {{first_name}}, I'd like to give you an update. Upon checking, it appears th…" at bounding box center [665, 530] width 556 height 52
paste textarea "wanted to share an update with you regarding the charges on your account. After…"
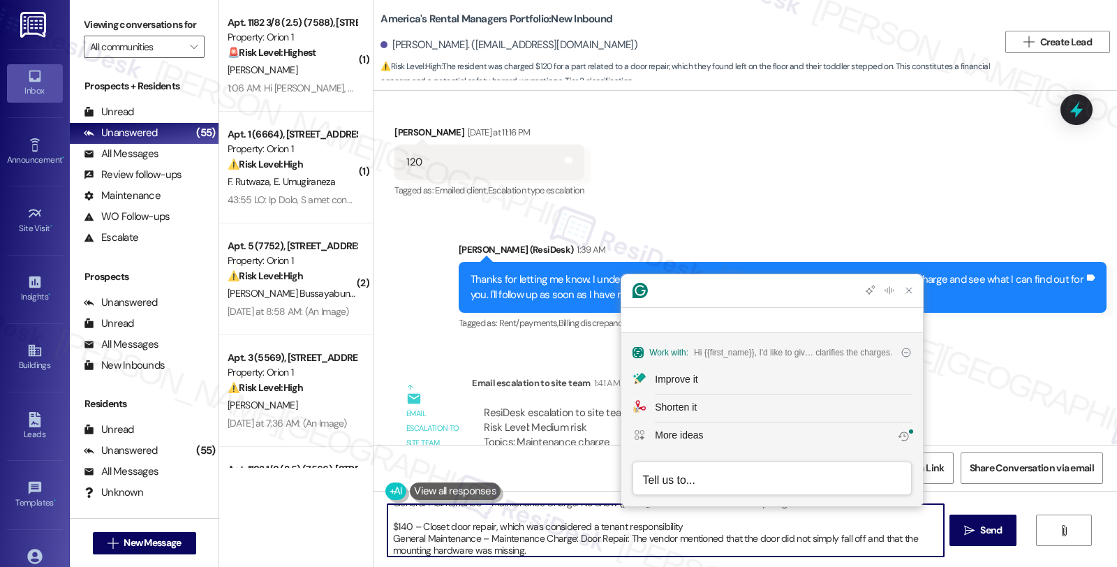
scroll to position [71, 0]
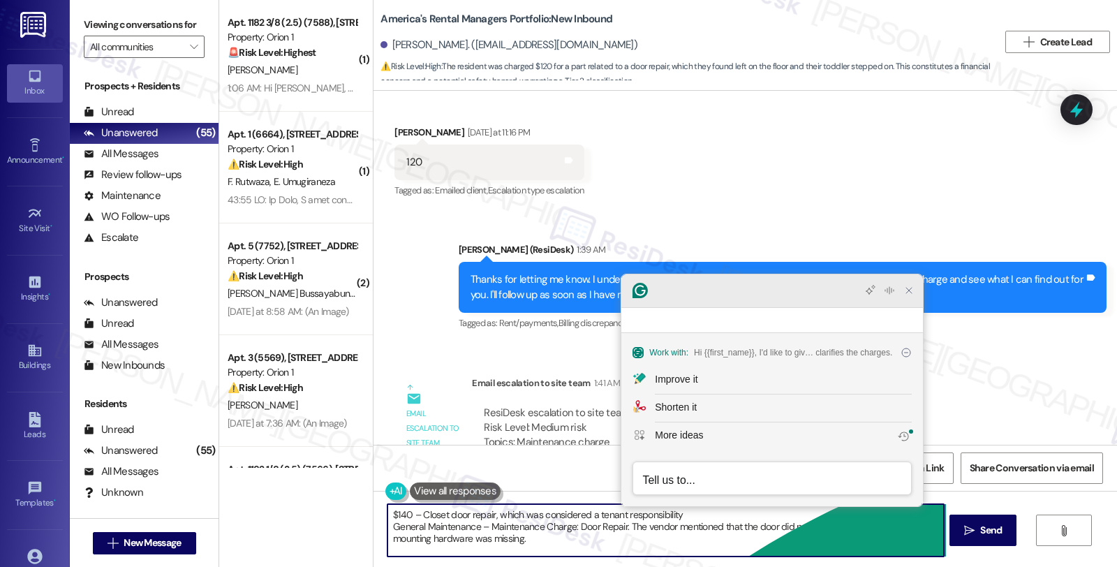
click at [905, 296] on icon "Close Grammarly Assistant" at bounding box center [908, 290] width 11 height 11
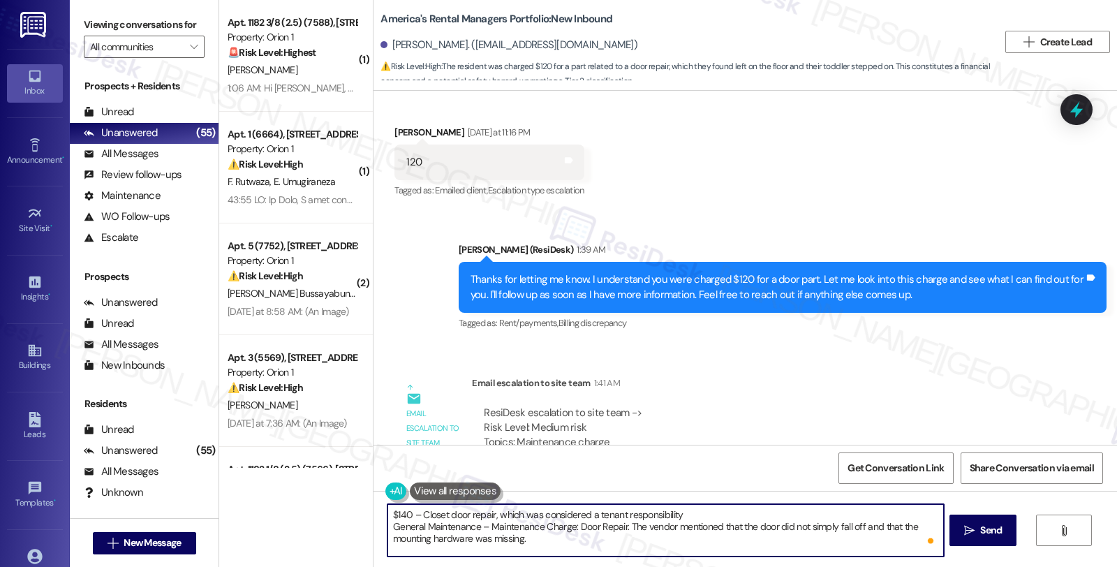
click at [638, 550] on textarea "Hi {{first_name}}, I wanted to share an update with you regarding the charges o…" at bounding box center [665, 530] width 556 height 52
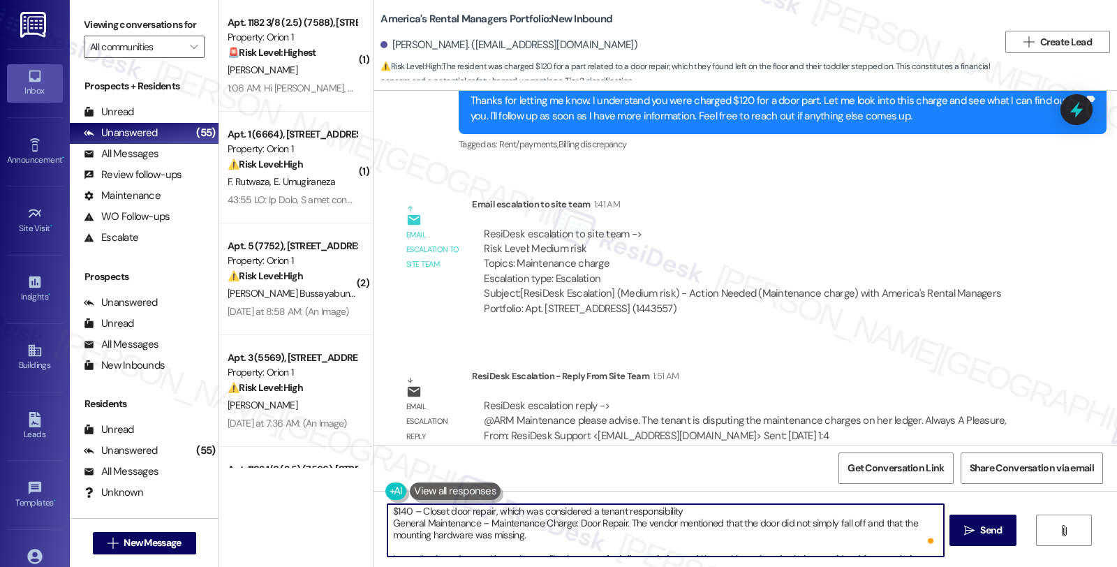
scroll to position [1910, 0]
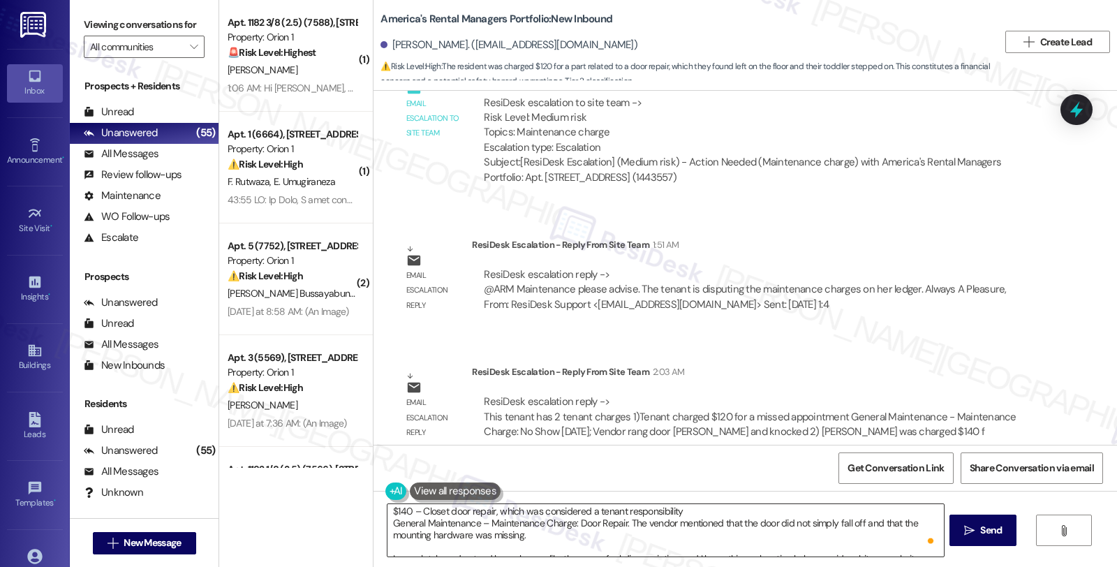
click at [880, 541] on textarea "Hi {{first_name}}, I wanted to share an update with you regarding the charges o…" at bounding box center [665, 530] width 556 height 52
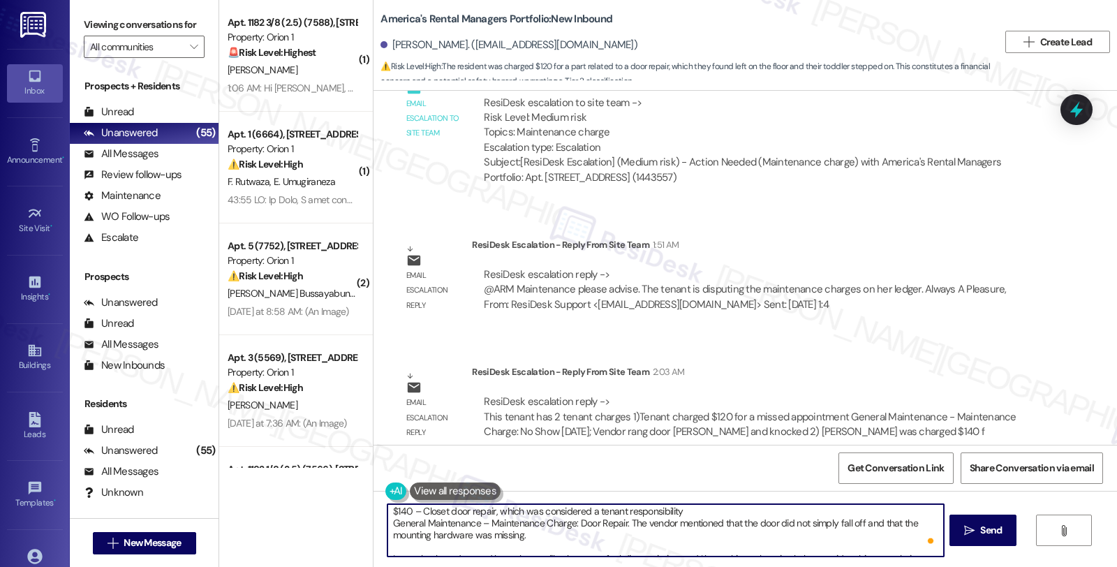
click at [909, 542] on textarea "Hi {{first_name}}, I wanted to share an update with you regarding the charges o…" at bounding box center [665, 530] width 556 height 52
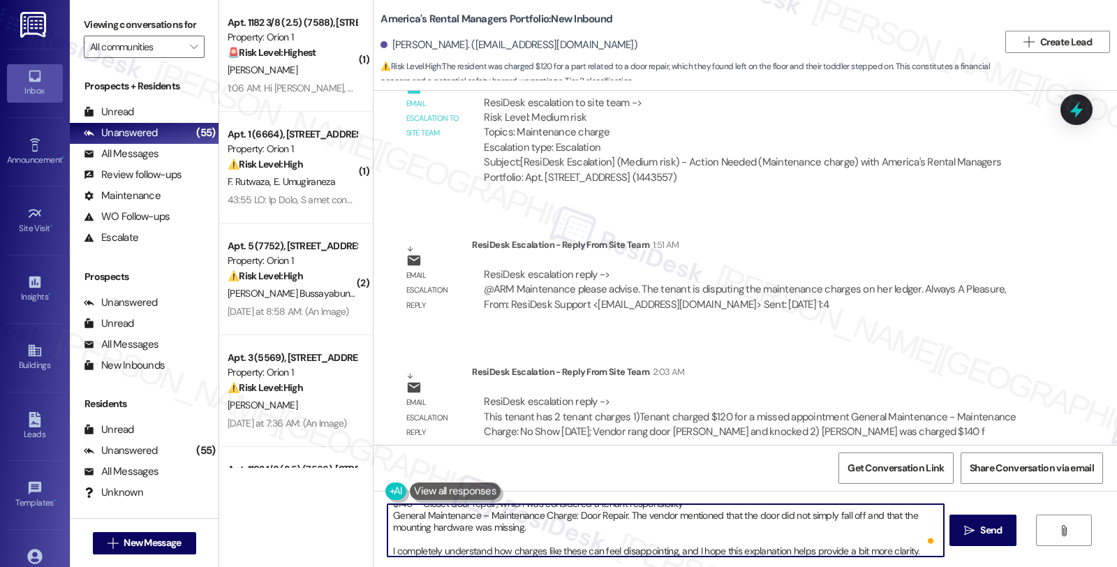
scroll to position [74, 0]
click at [651, 554] on textarea "Hi {{first_name}}, I wanted to share an update with you regarding the charges o…" at bounding box center [665, 530] width 556 height 52
drag, startPoint x: 908, startPoint y: 536, endPoint x: 898, endPoint y: 554, distance: 20.4
click at [898, 554] on textarea "Hi {{first_name}}, I wanted to share an update with you regarding the charges o…" at bounding box center [665, 530] width 556 height 52
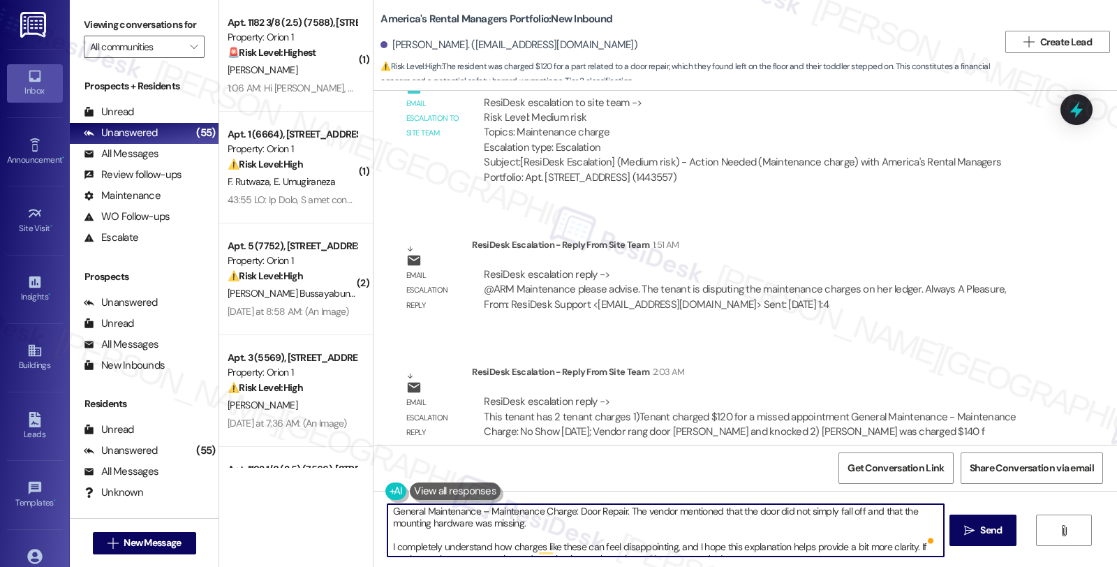
paste textarea "Please don’t hesitate to reach out if you have any other questions or concerns"
type textarea "Hi {{first_name}}, I wanted to share an update with you regarding the charges o…"
click at [967, 526] on icon "" at bounding box center [969, 530] width 10 height 11
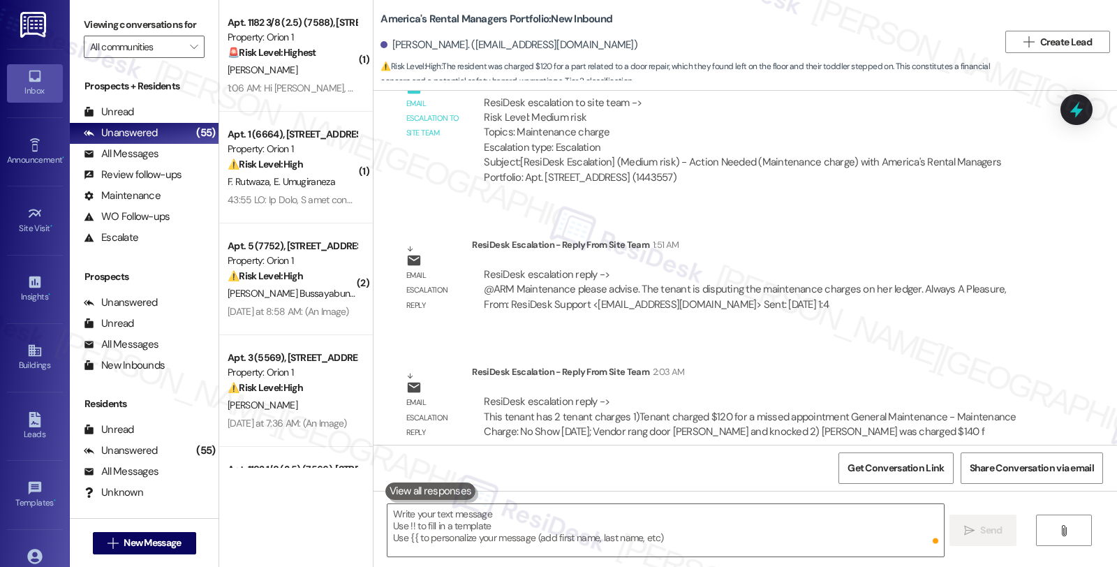
scroll to position [0, 0]
click at [142, 161] on div "All Messages" at bounding box center [121, 154] width 75 height 15
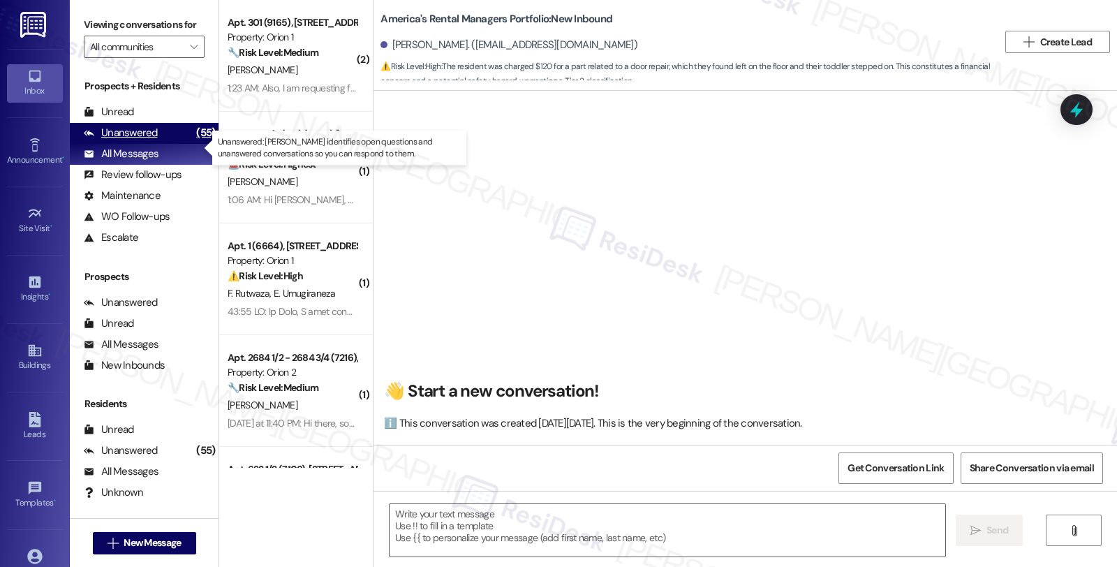
click at [140, 140] on div "Unanswered" at bounding box center [121, 133] width 74 height 15
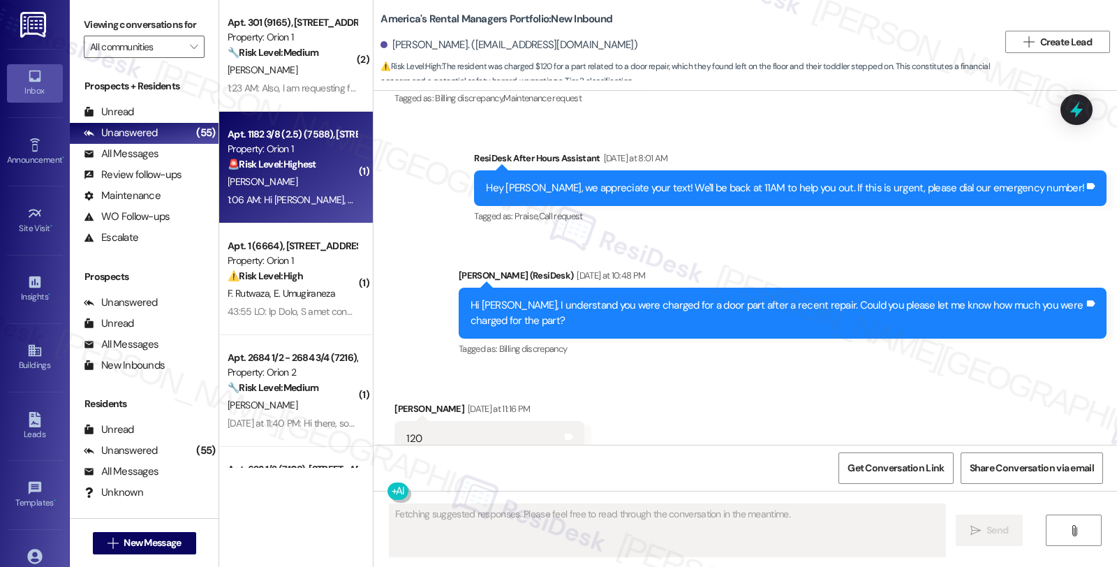
scroll to position [1351, 0]
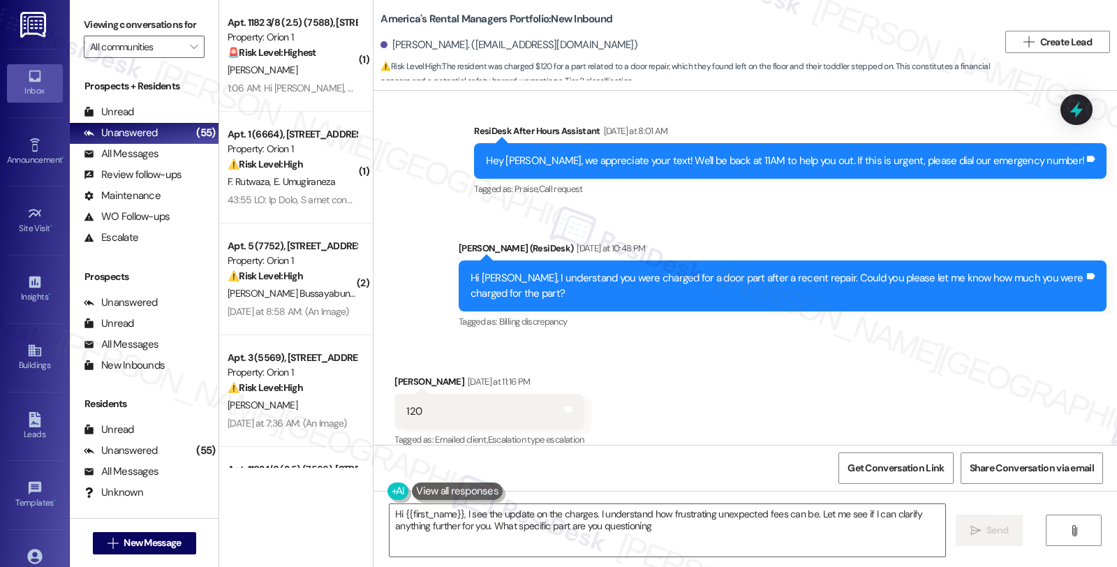
type textarea "Hi {{first_name}}, I see the update on the charges. I understand how frustratin…"
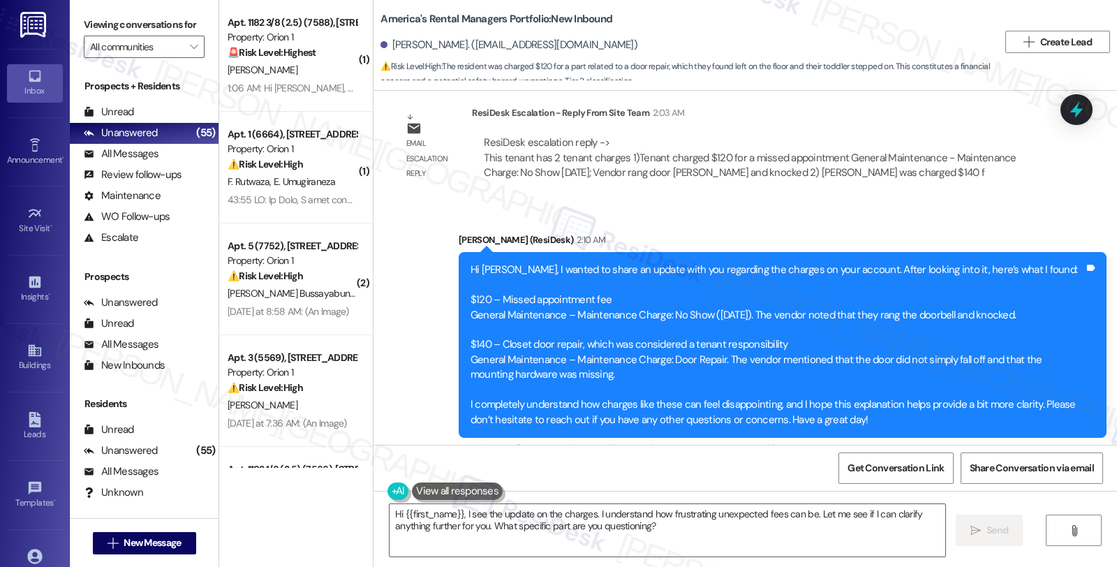
scroll to position [2178, 0]
